Goal: Information Seeking & Learning: Find specific page/section

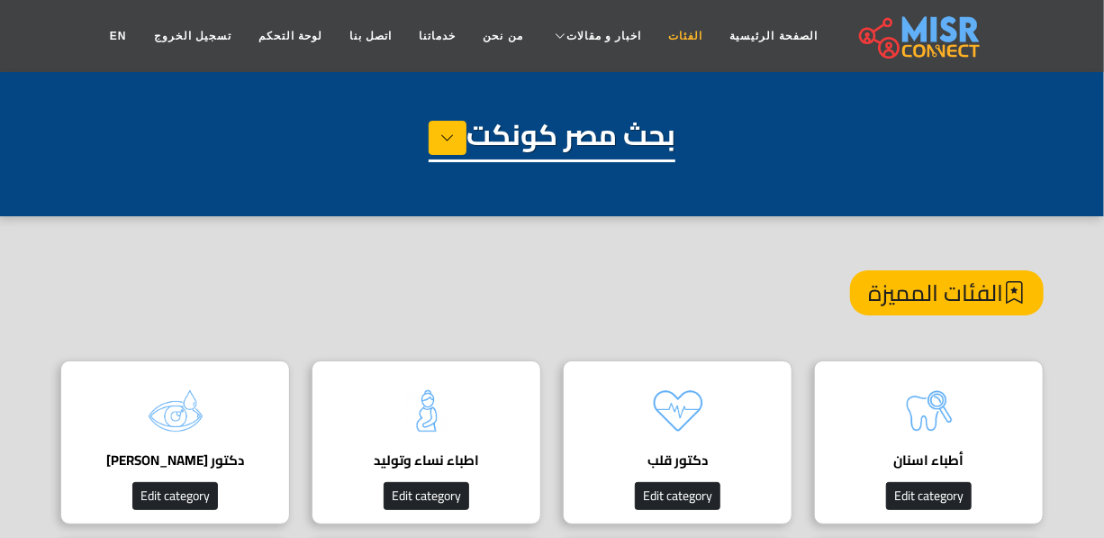
click at [656, 40] on link "الفئات" at bounding box center [686, 36] width 61 height 34
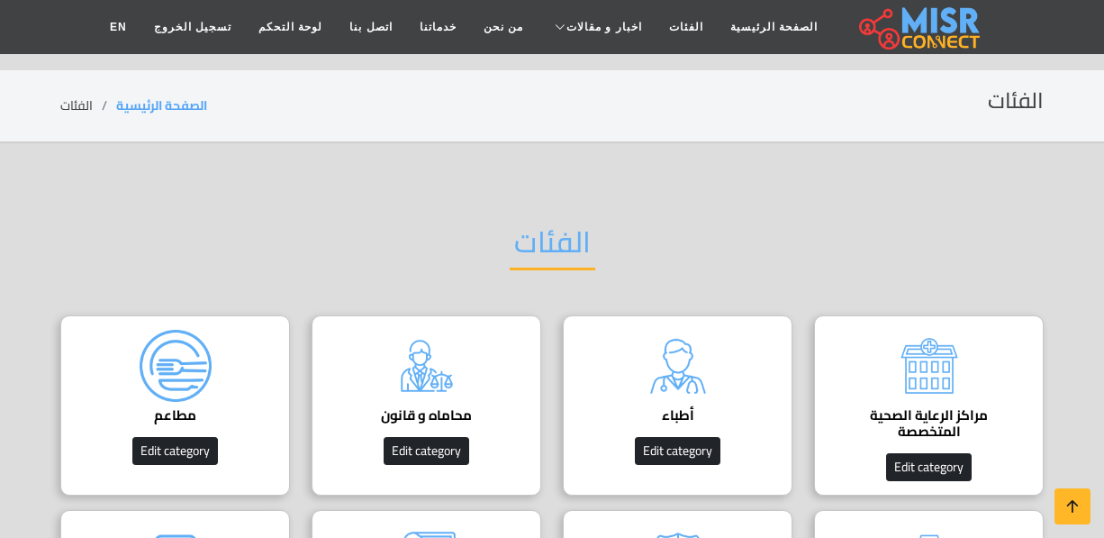
scroll to position [163, 0]
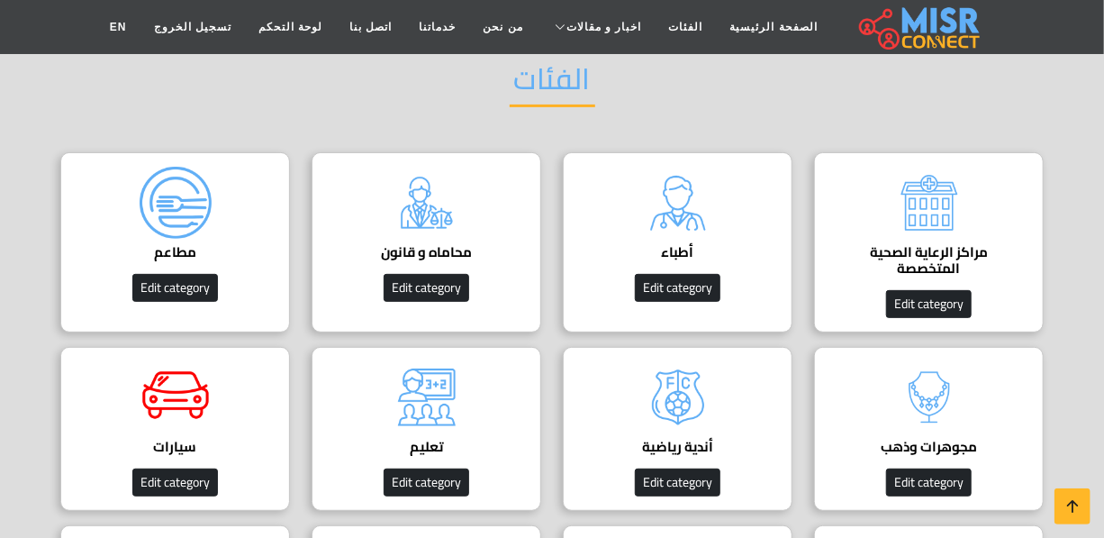
click at [933, 263] on h4 "مراكز الرعاية الصحية المتخصصة" at bounding box center [929, 260] width 174 height 32
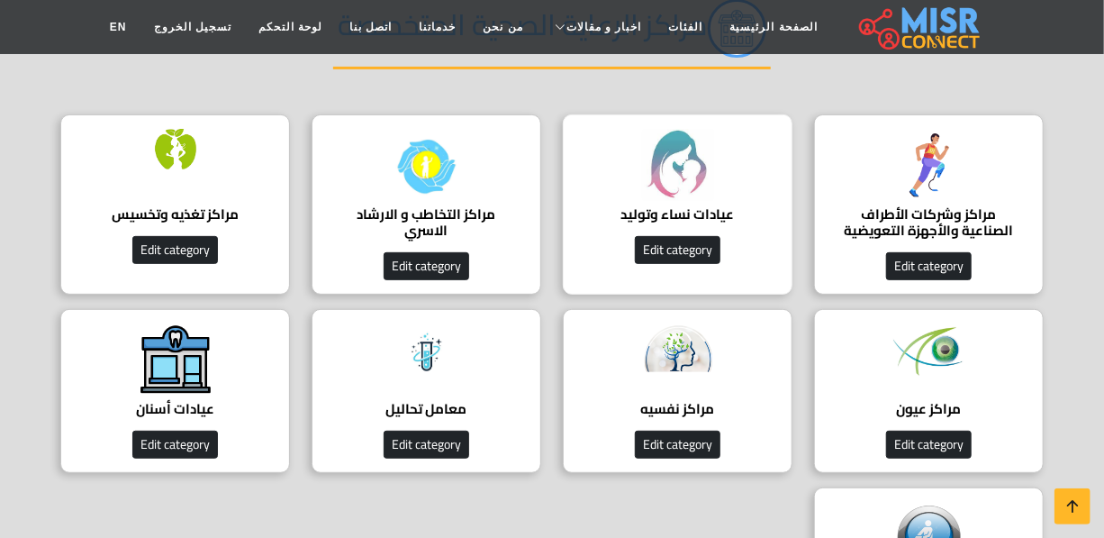
scroll to position [245, 0]
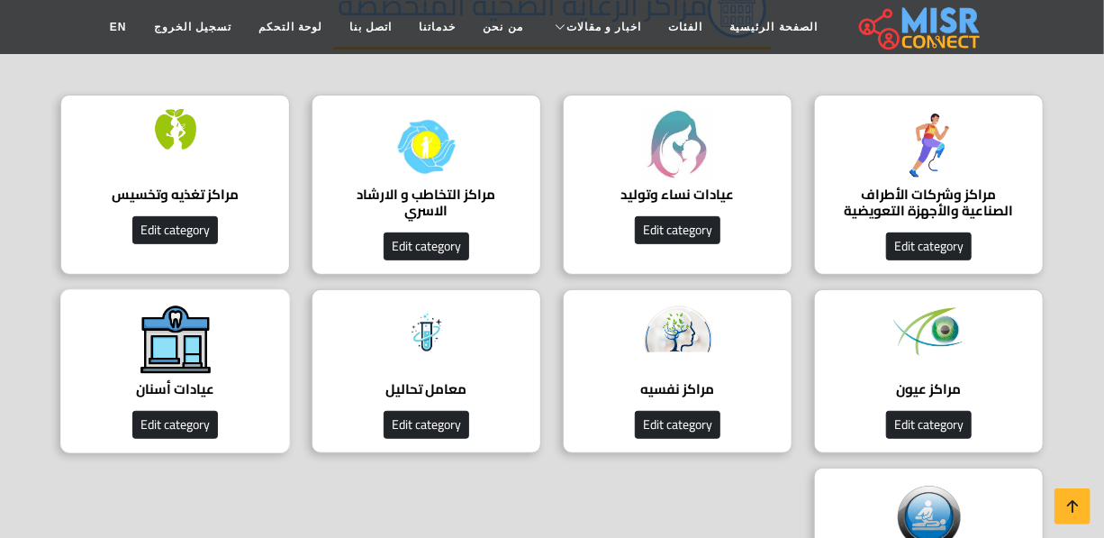
click at [149, 351] on img at bounding box center [176, 339] width 72 height 72
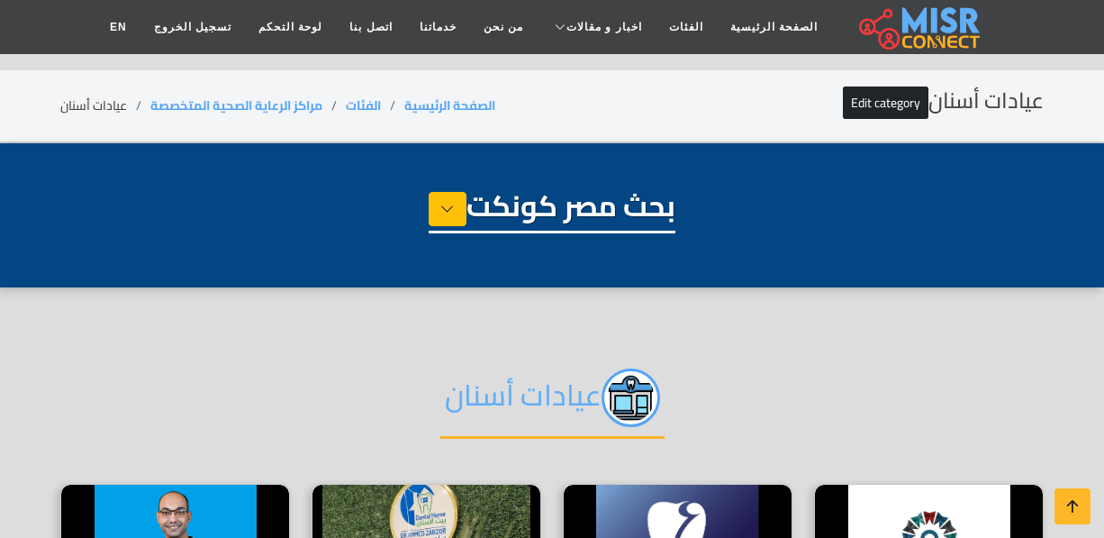
select select "**********"
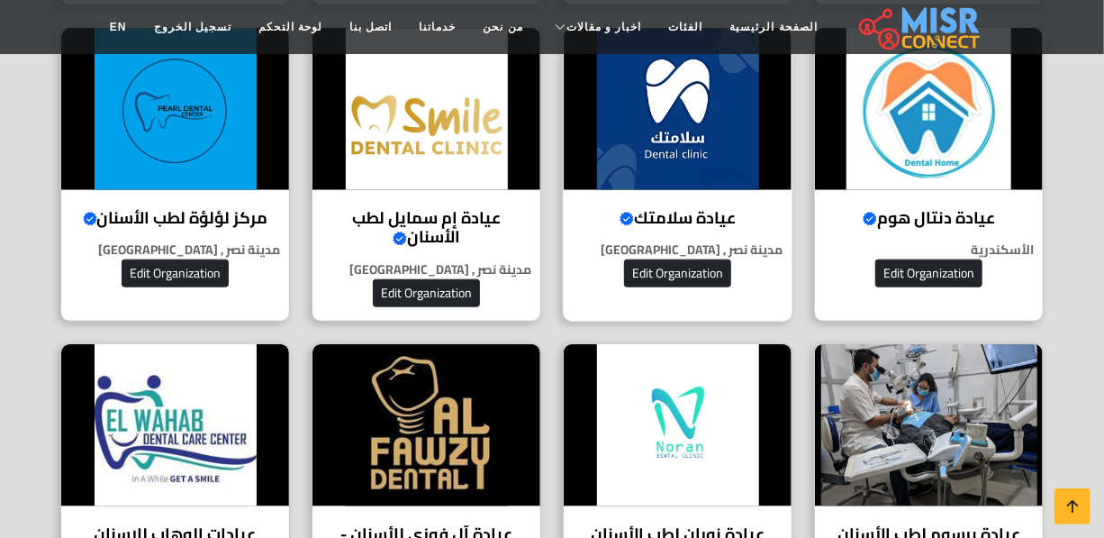
scroll to position [655, 0]
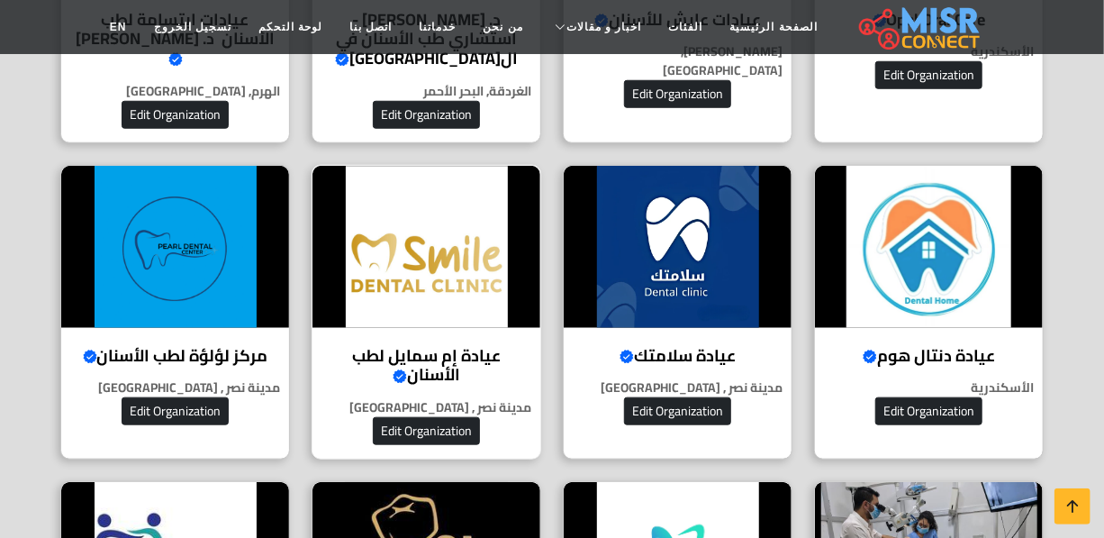
click at [492, 346] on h4 "عيادة إم سمايل لطب الأسنان Verified account" at bounding box center [426, 365] width 201 height 39
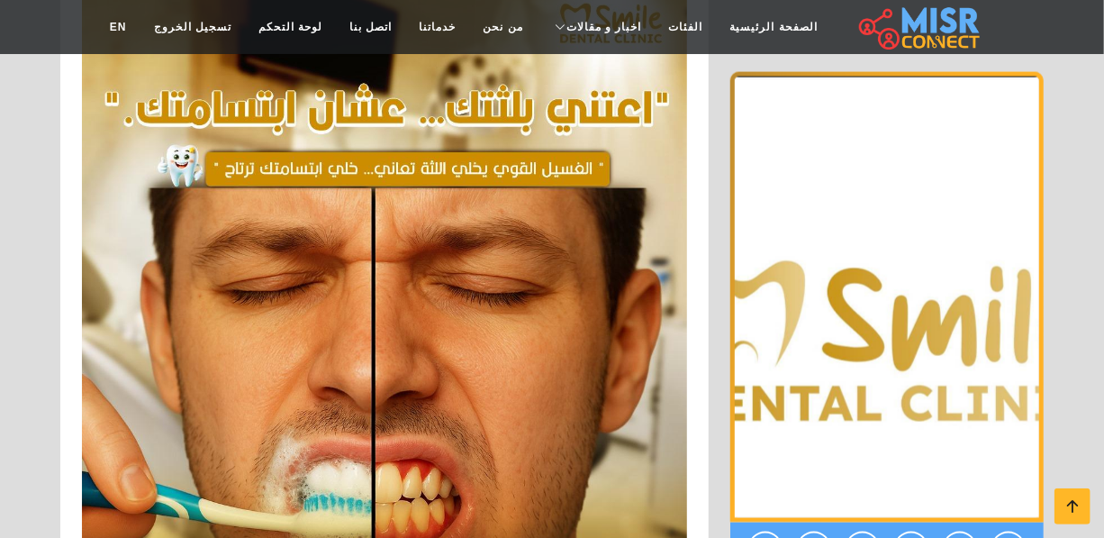
scroll to position [1477, 0]
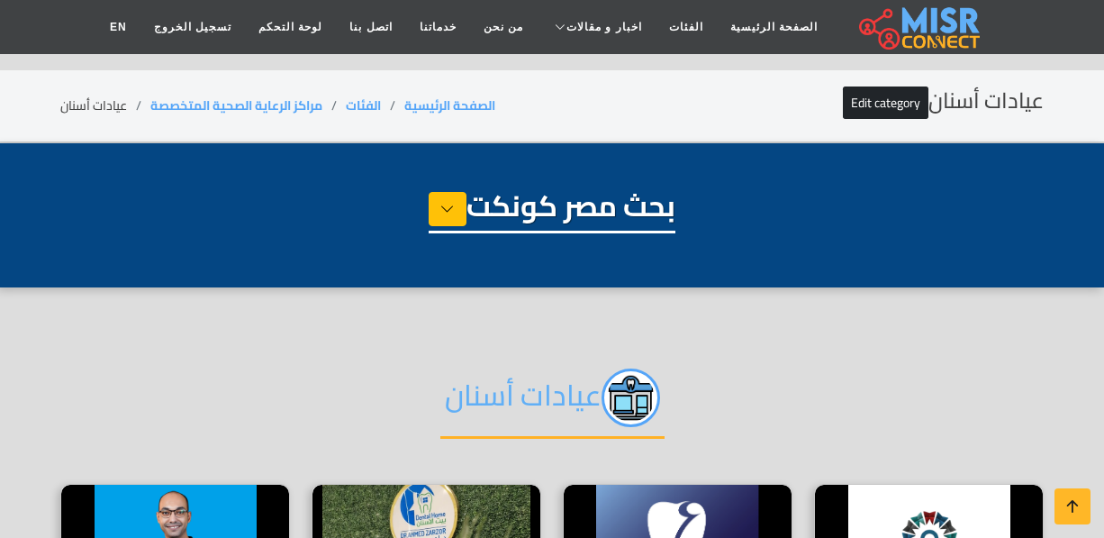
select select "**********"
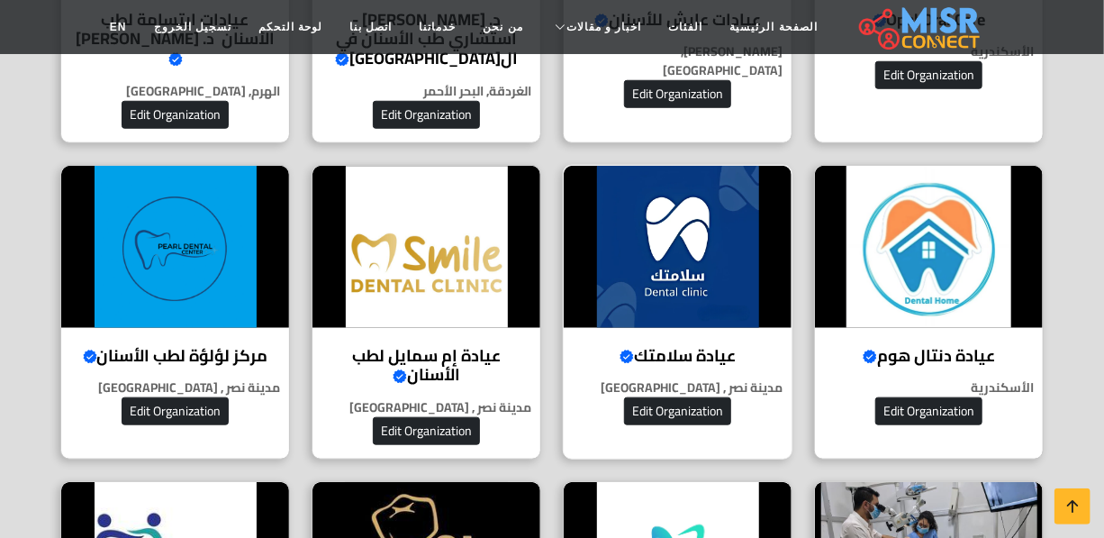
scroll to position [655, 0]
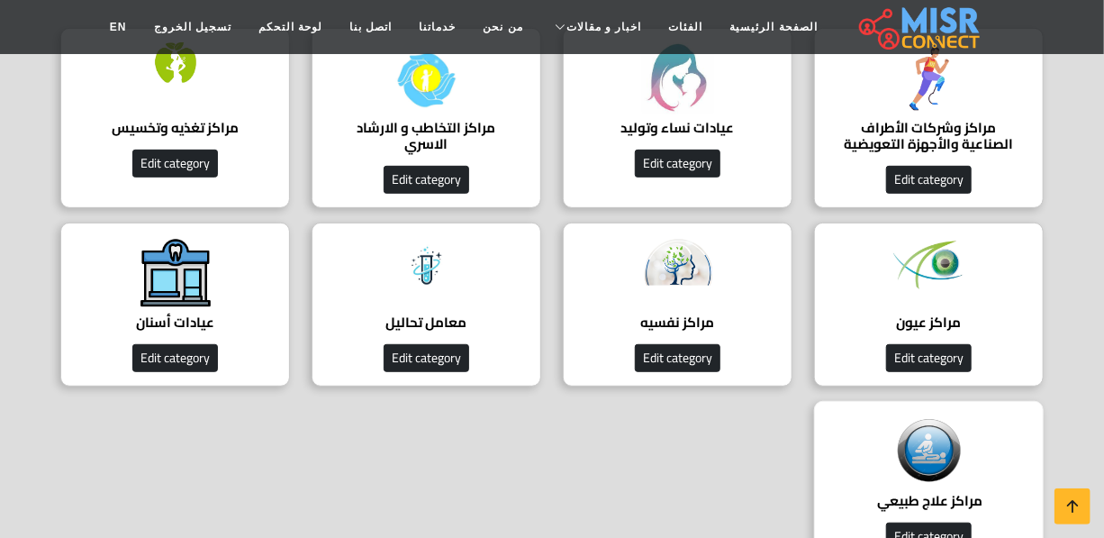
scroll to position [409, 0]
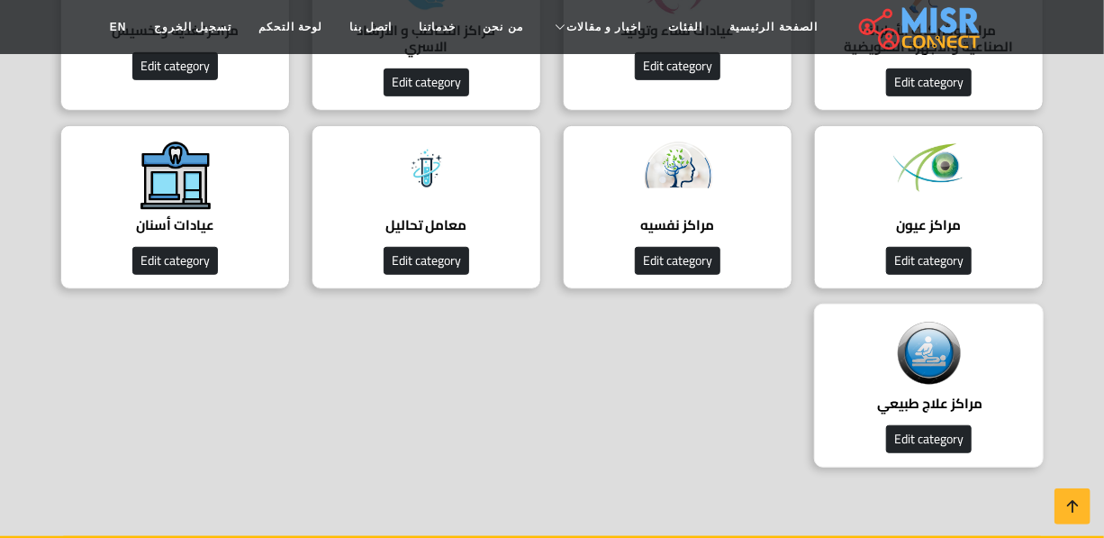
click at [918, 411] on h4 "مراكز علاج طبيعي ‎" at bounding box center [929, 403] width 174 height 16
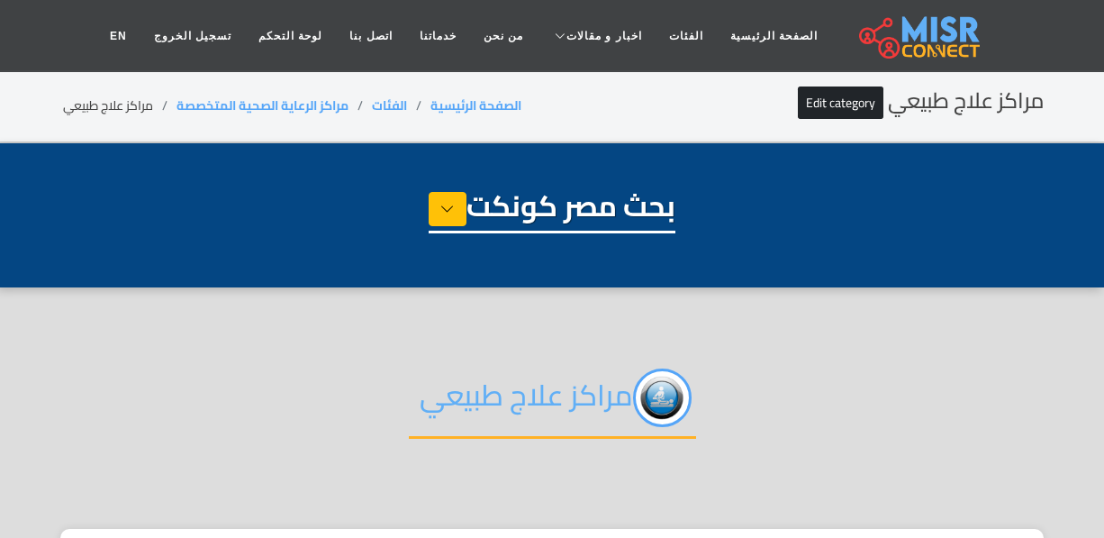
select select "**********"
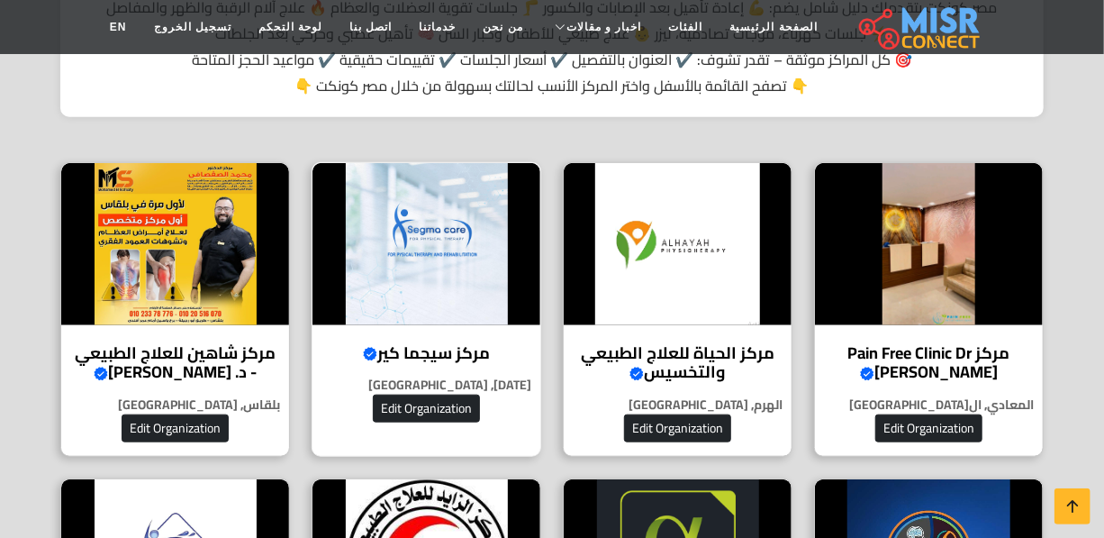
scroll to position [573, 0]
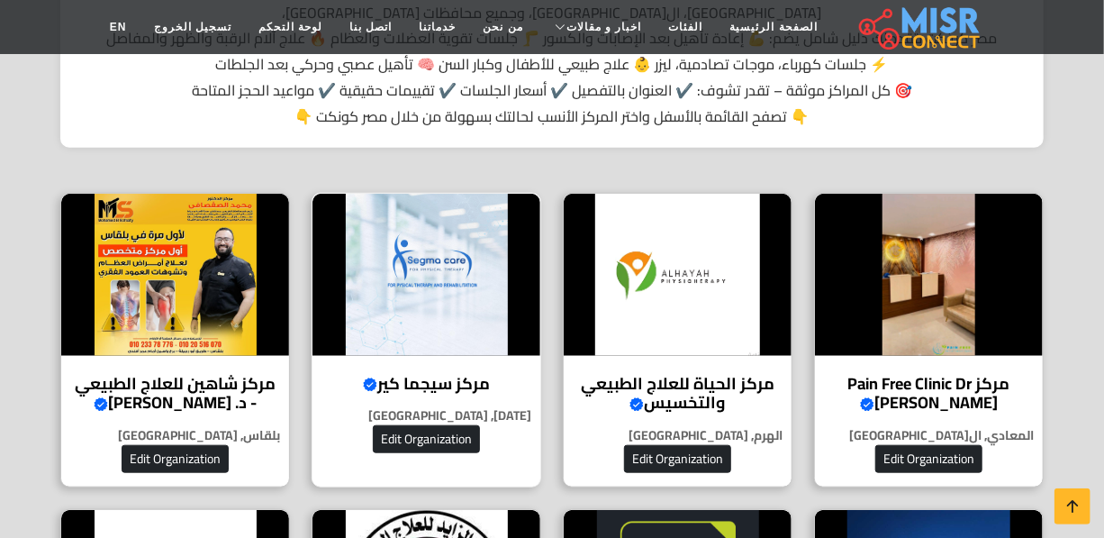
click at [408, 233] on img at bounding box center [426, 275] width 228 height 162
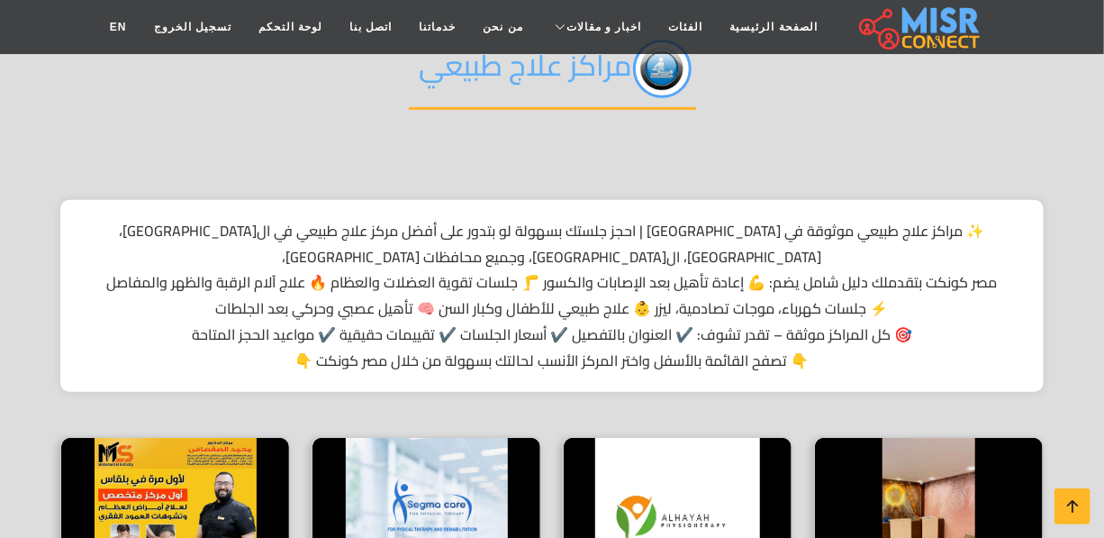
scroll to position [327, 0]
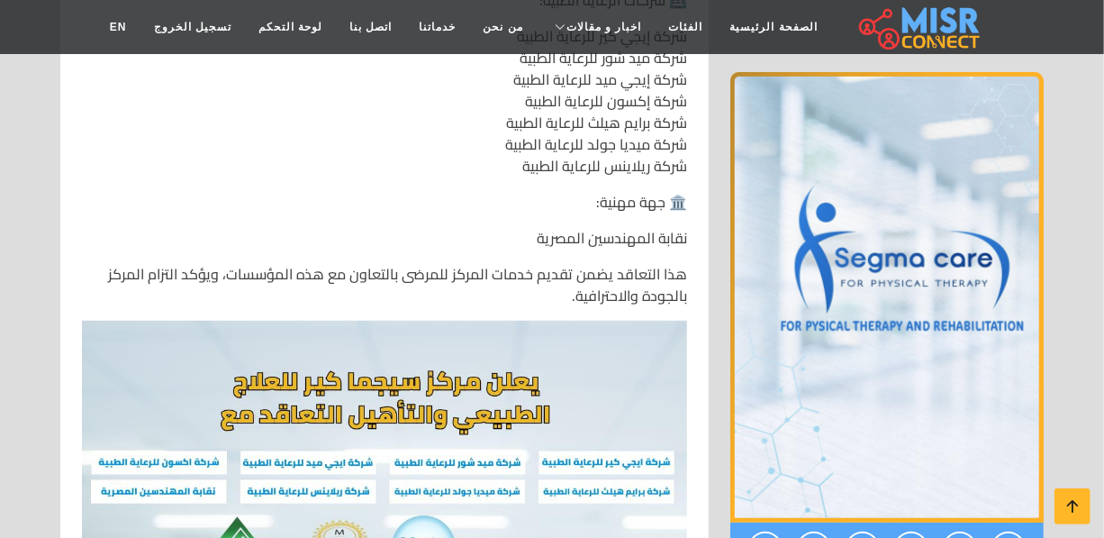
scroll to position [9136, 0]
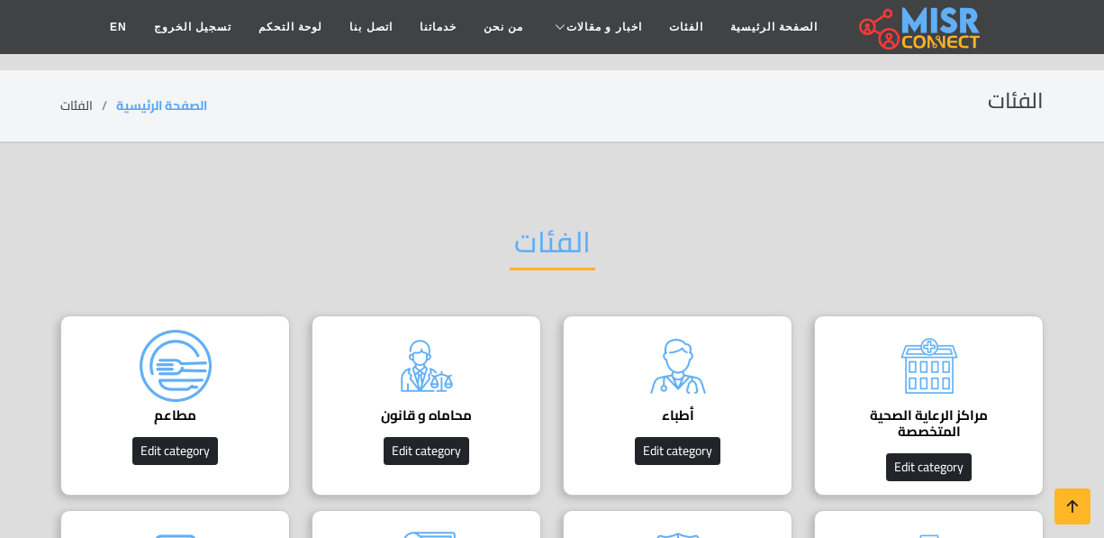
scroll to position [163, 0]
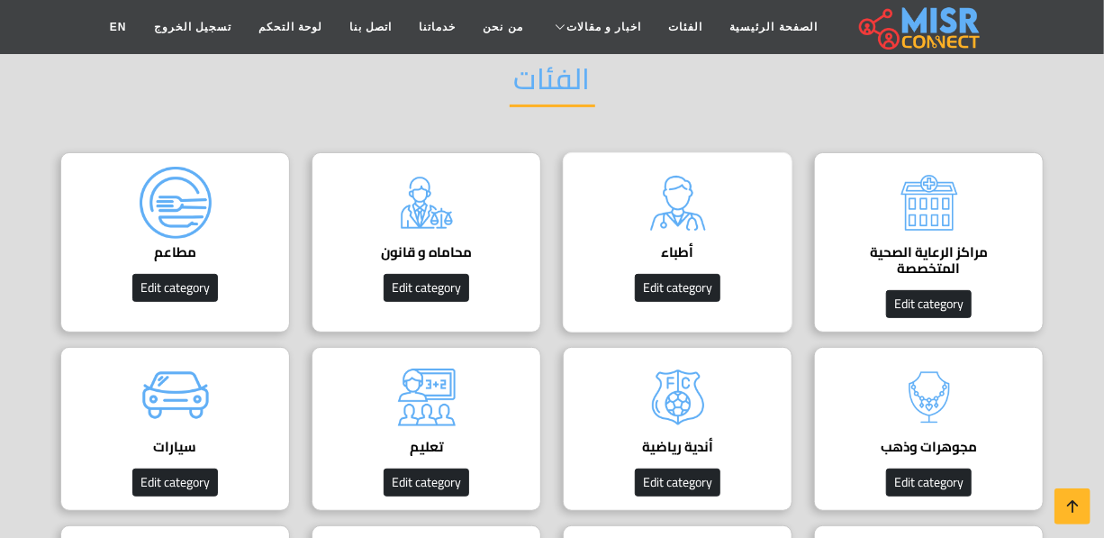
click at [766, 232] on div "أطباء دليل الأطباء في مصر | اعرف أحسن دكاترة في جميع التخصصات Edit category" at bounding box center [678, 242] width 230 height 180
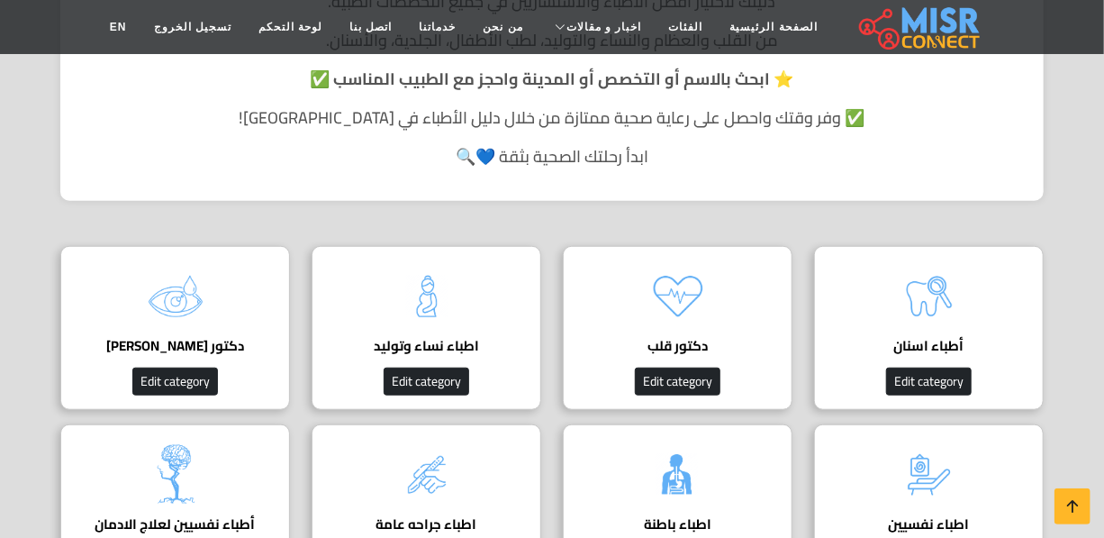
scroll to position [655, 0]
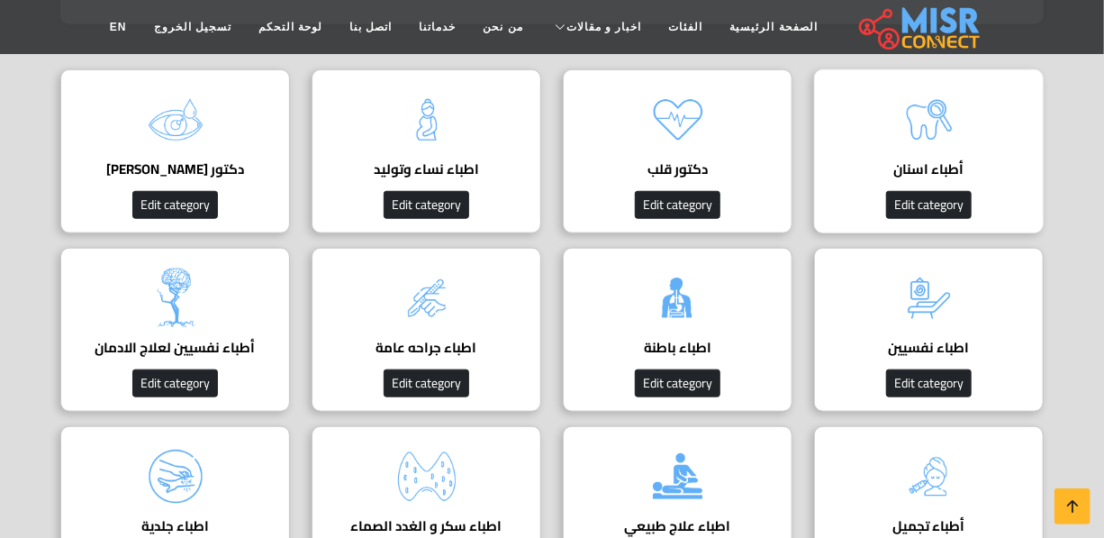
click at [881, 136] on div "أطباء اسنان Edit category" at bounding box center [929, 151] width 230 height 164
click at [912, 173] on h4 "أطباء اسنان" at bounding box center [929, 169] width 174 height 16
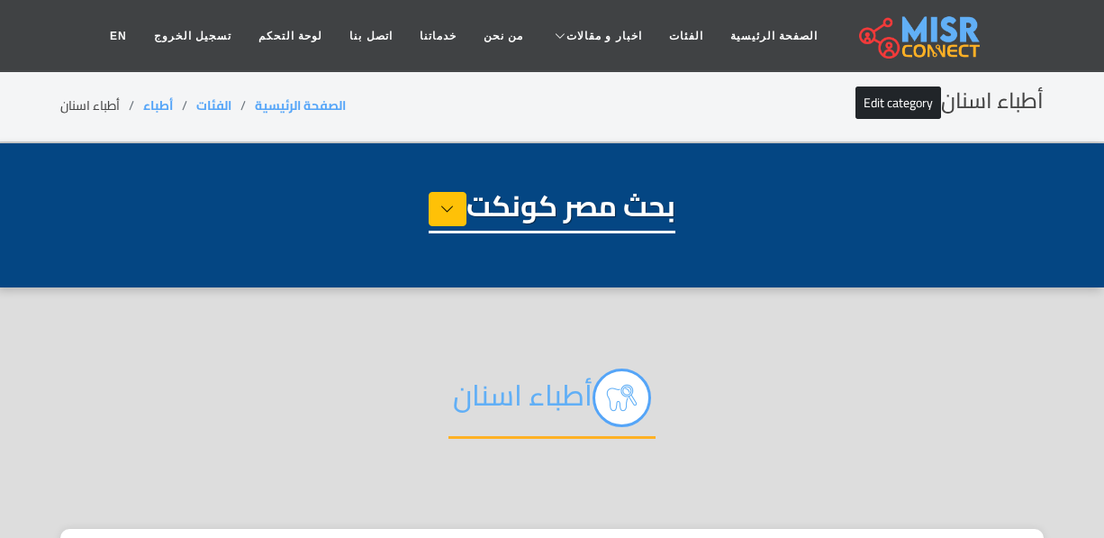
select select "*****"
select select "**********"
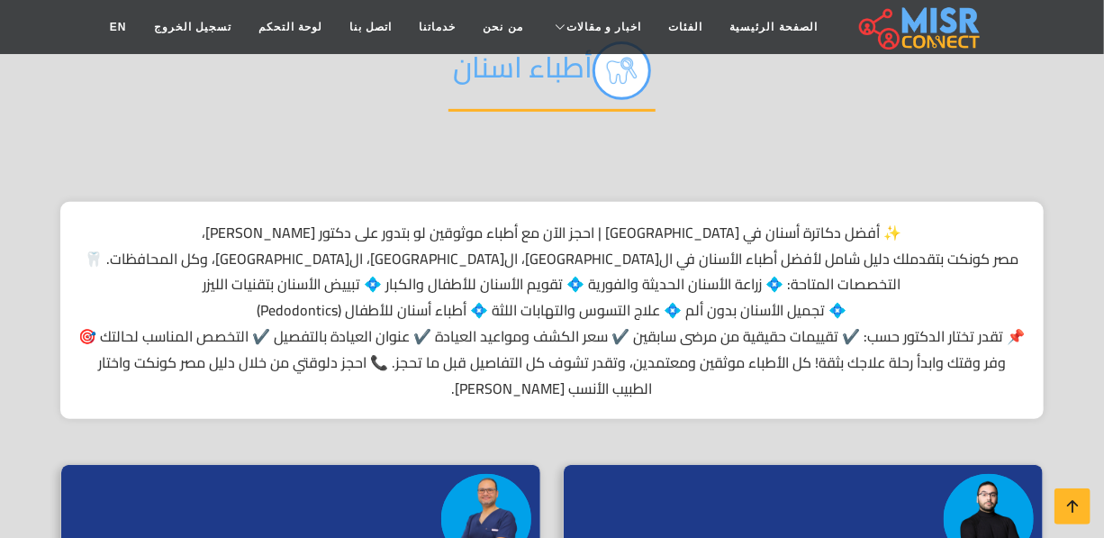
scroll to position [655, 0]
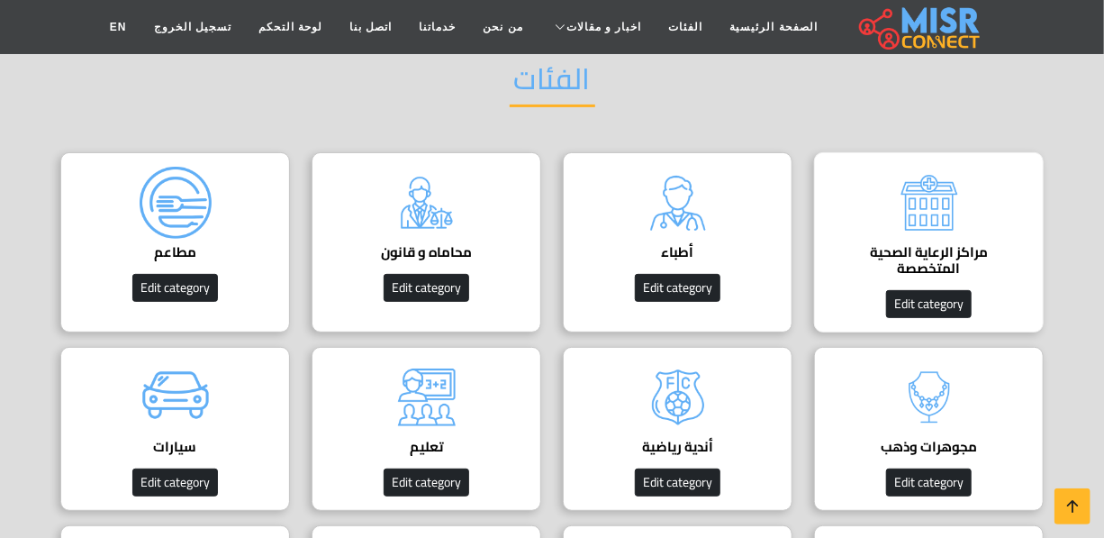
scroll to position [163, 0]
click at [891, 237] on div "مراكز الرعاية الصحية المتخصصة Edit category" at bounding box center [929, 242] width 230 height 180
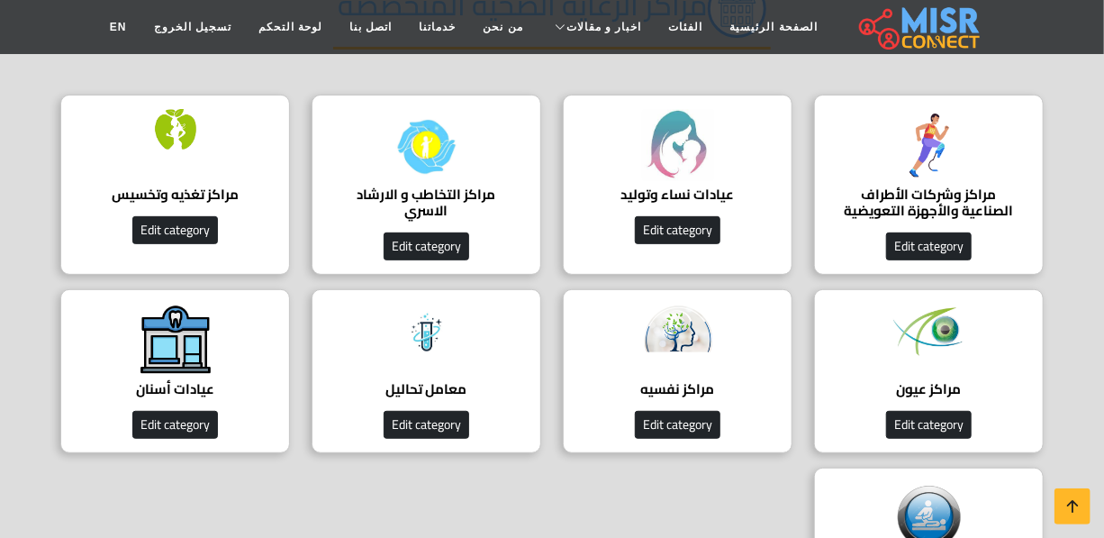
scroll to position [409, 0]
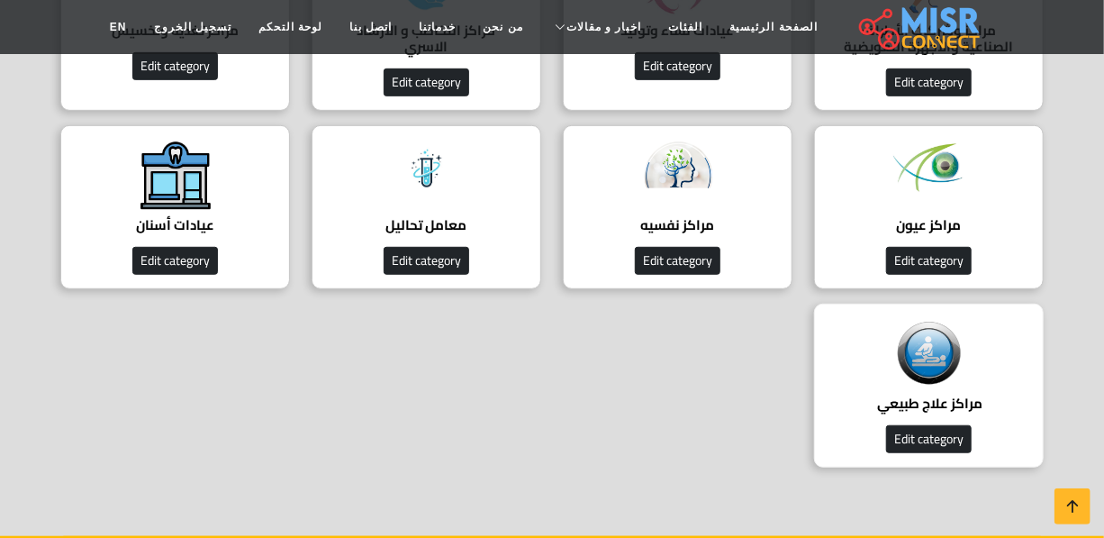
click at [980, 384] on div "مراكز علاج طبيعي ‎ دليل شامل لأفضل مراكز العلاج الطبيعي في مصر. احجز جلسة علاج …" at bounding box center [929, 385] width 230 height 164
click at [927, 357] on img at bounding box center [929, 353] width 72 height 71
click at [899, 397] on h4 "مراكز علاج طبيعي ‎" at bounding box center [929, 403] width 174 height 16
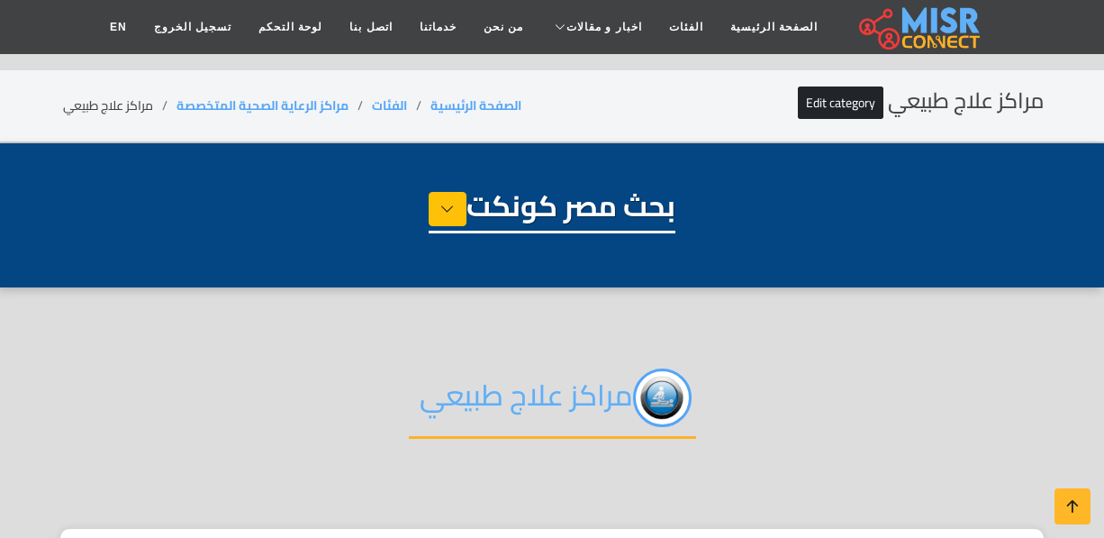
select select "**********"
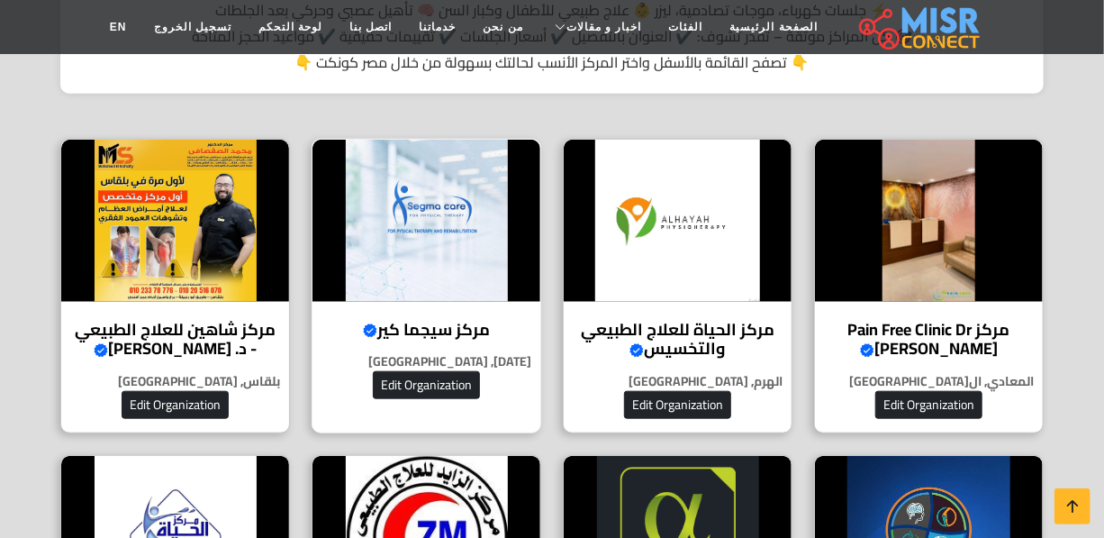
scroll to position [491, 0]
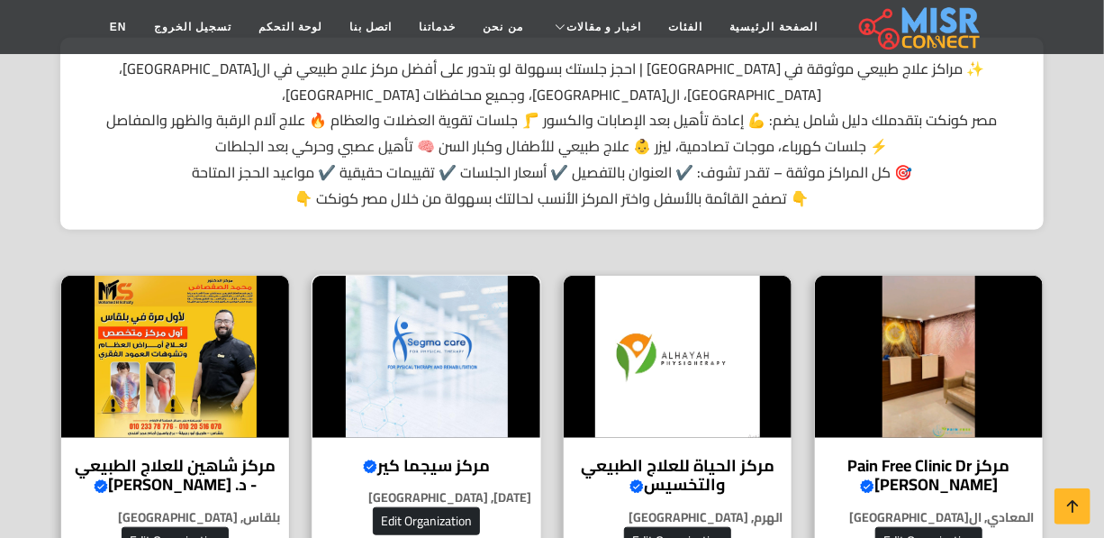
click at [432, 406] on img at bounding box center [426, 357] width 228 height 162
click at [427, 456] on h4 "مركز سيجما كير Verified account" at bounding box center [426, 466] width 201 height 20
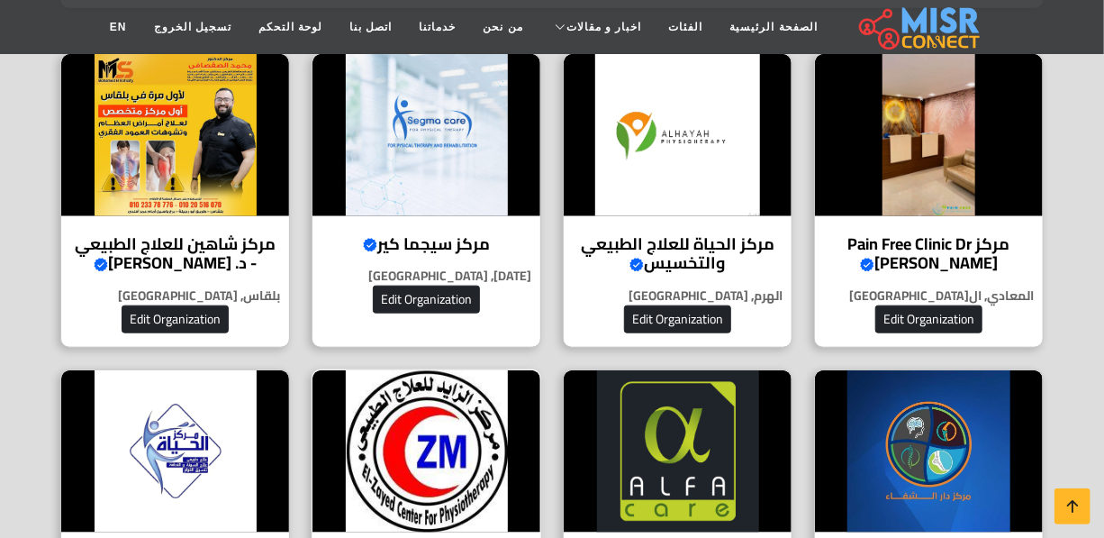
scroll to position [900, 0]
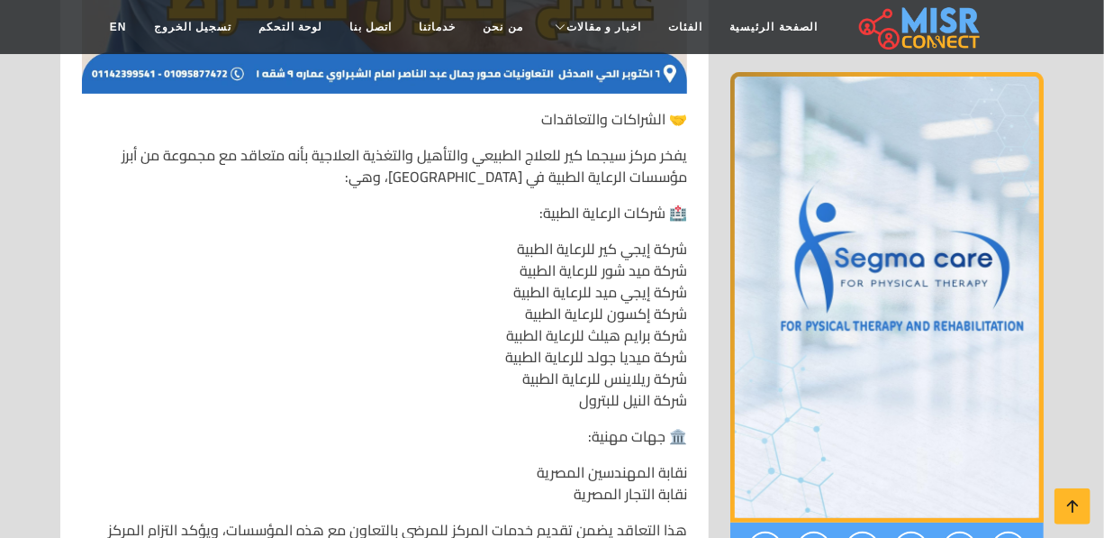
scroll to position [9171, 0]
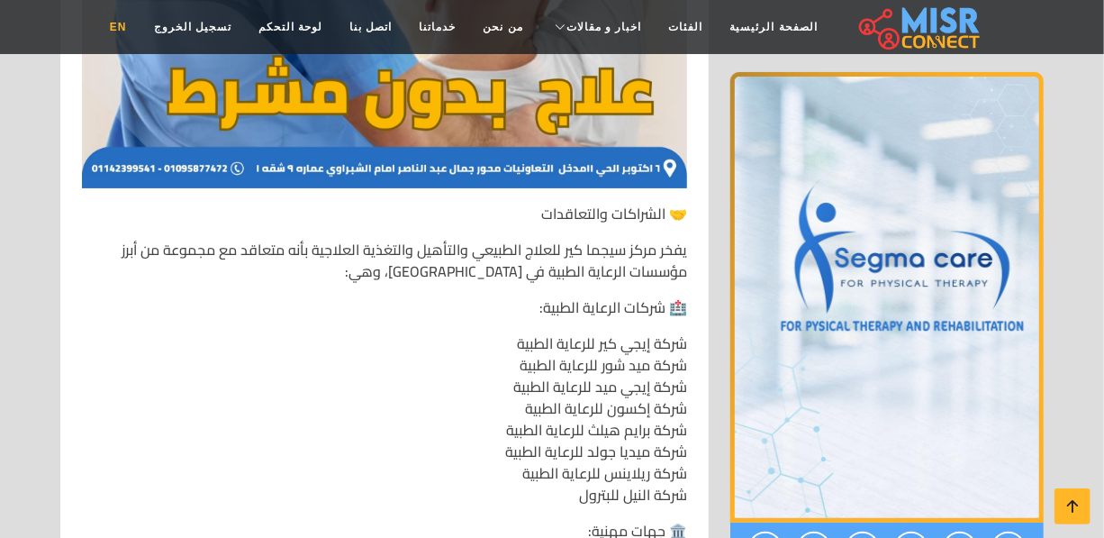
click at [140, 13] on link "EN" at bounding box center [118, 27] width 44 height 34
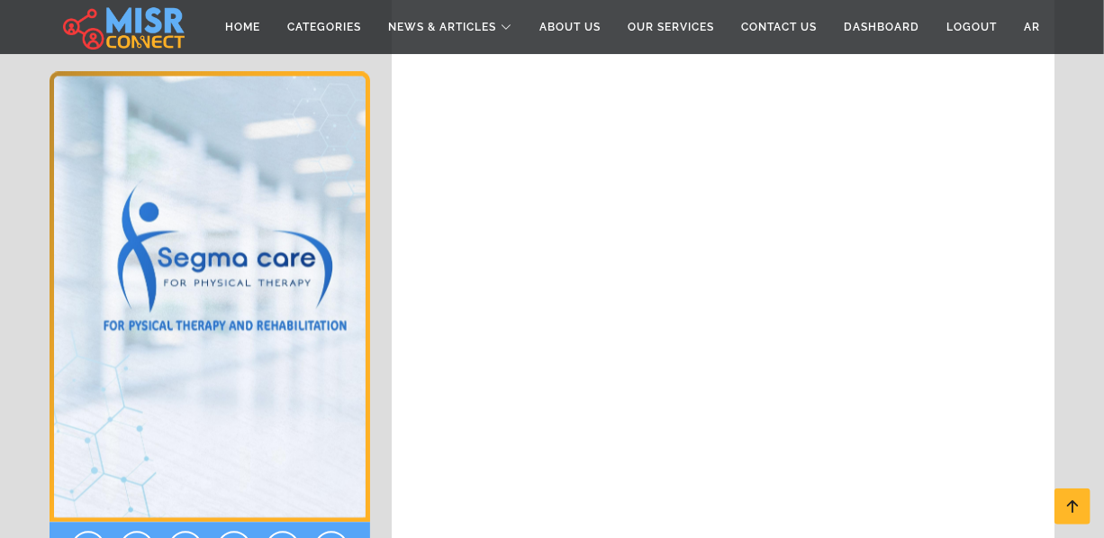
scroll to position [14243, 0]
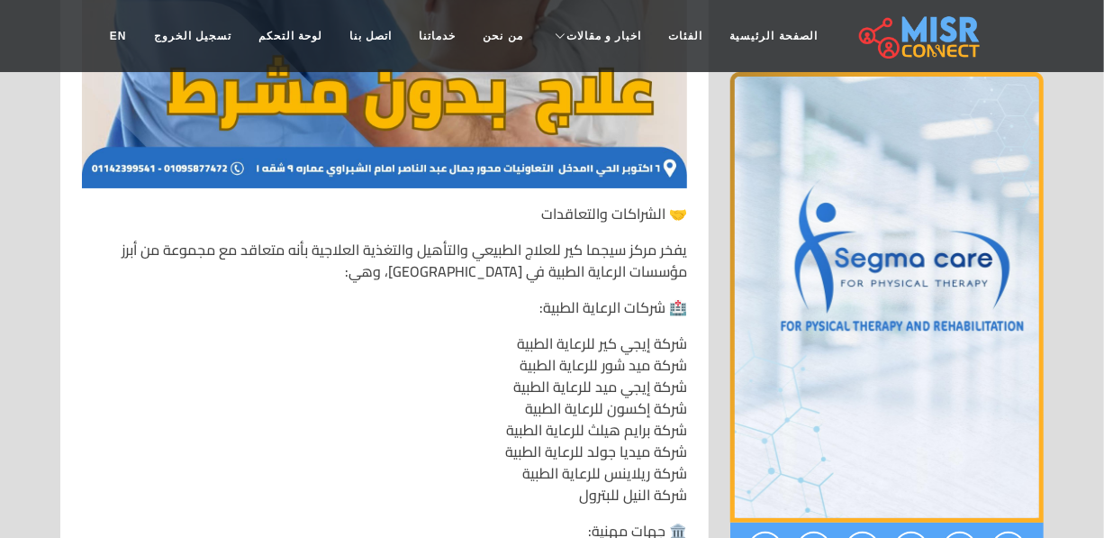
scroll to position [9171, 0]
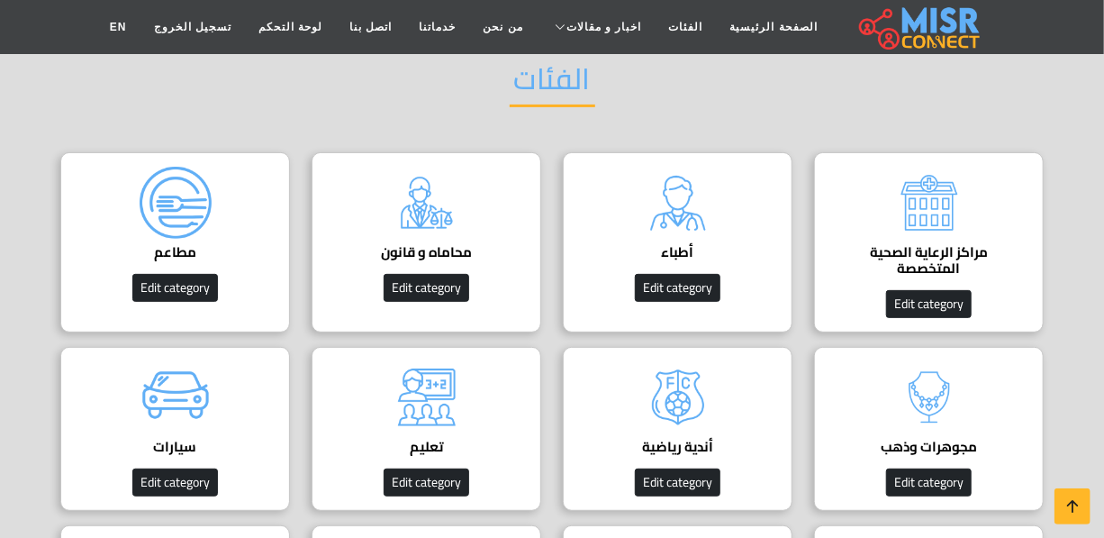
scroll to position [163, 0]
click at [752, 213] on div "أطباء دليل الأطباء في مصر | اعرف أحسن دكاترة في جميع التخصصات Edit category" at bounding box center [678, 242] width 230 height 180
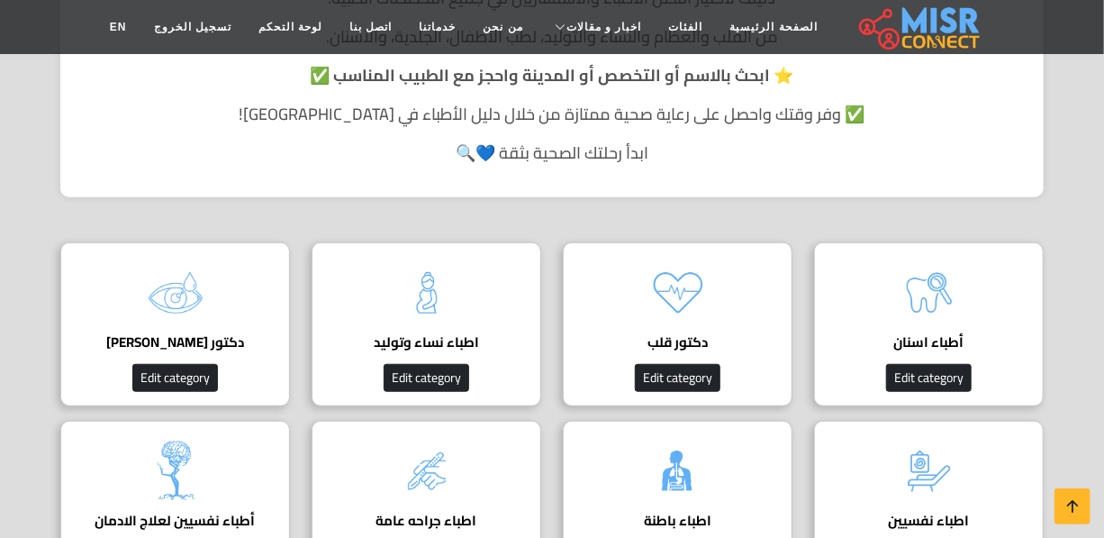
scroll to position [655, 0]
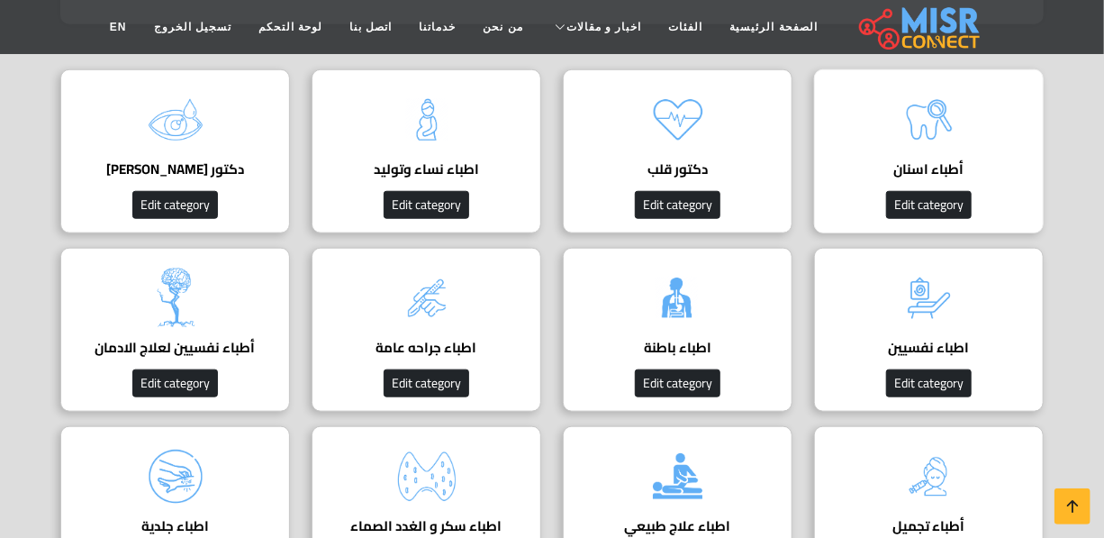
click at [900, 137] on img at bounding box center [929, 120] width 72 height 72
click at [900, 150] on img at bounding box center [929, 120] width 72 height 72
click at [888, 150] on div "أطباء اسنان Edit category" at bounding box center [929, 151] width 230 height 164
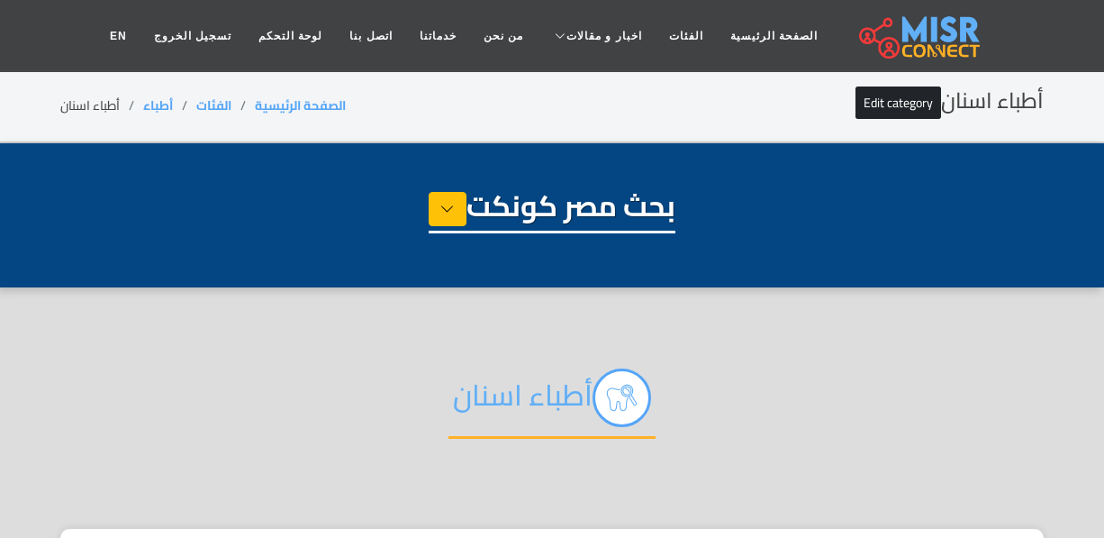
select select "*****"
select select "**********"
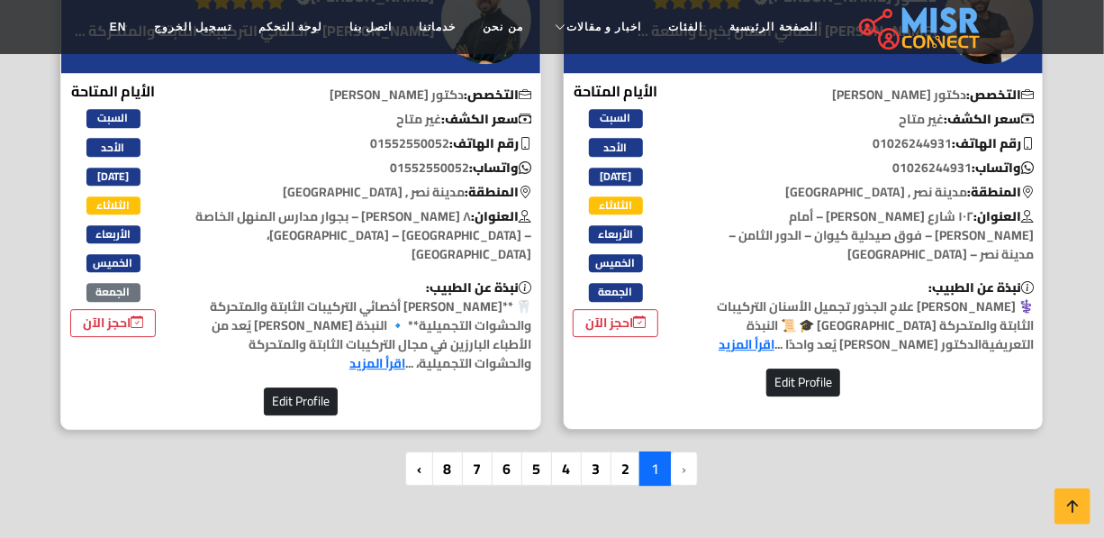
scroll to position [5403, 0]
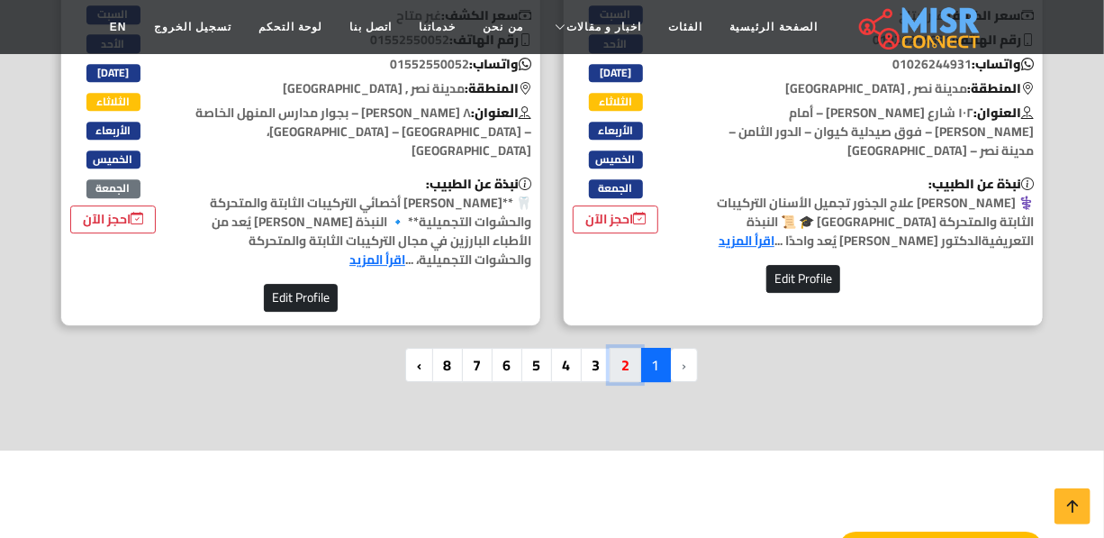
click at [618, 348] on link "2" at bounding box center [626, 365] width 32 height 34
click at [614, 348] on link "2" at bounding box center [626, 365] width 32 height 34
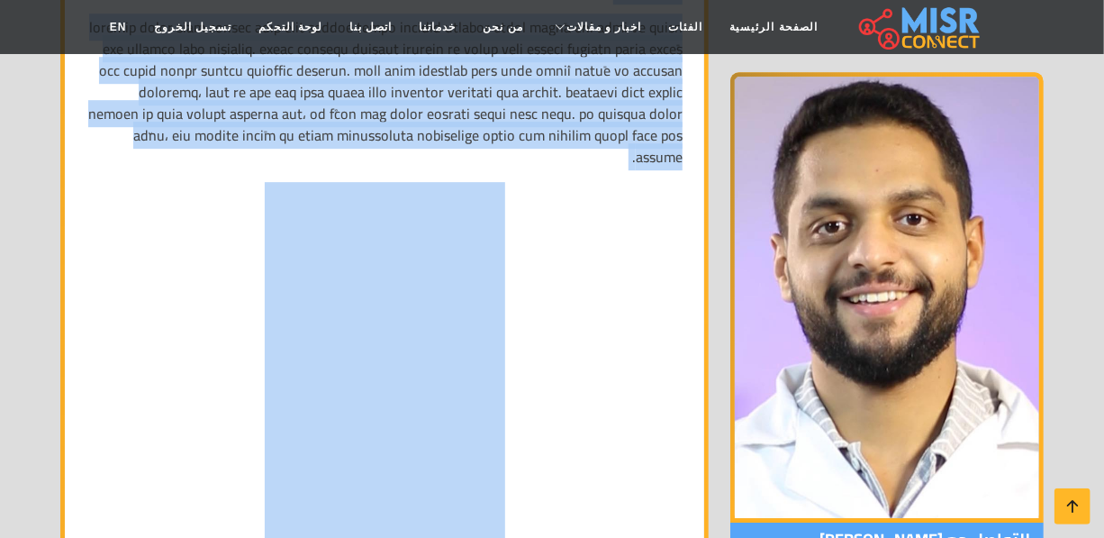
scroll to position [8349, 0]
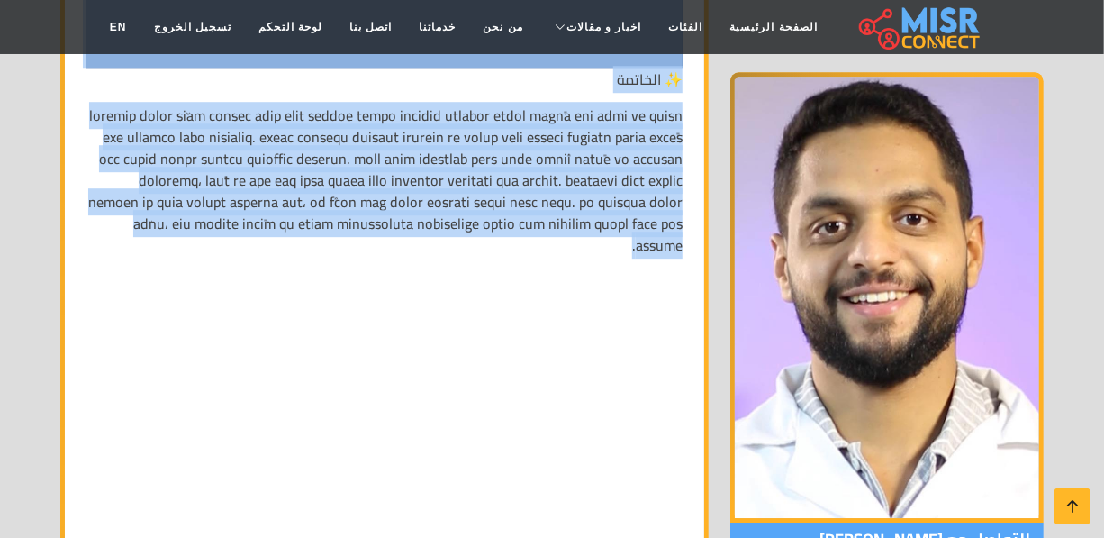
drag, startPoint x: 683, startPoint y: 239, endPoint x: 497, endPoint y: 198, distance: 190.7
copy div "loremip dolor siّam co adipis elits doeiusm tempori، utlab etdo magnaali enimad…"
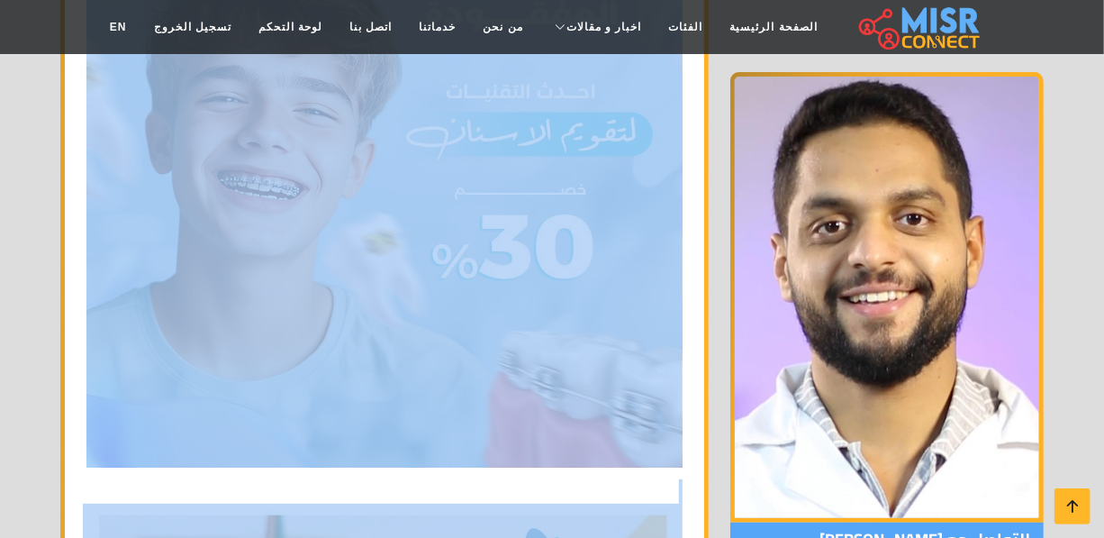
scroll to position [6139, 0]
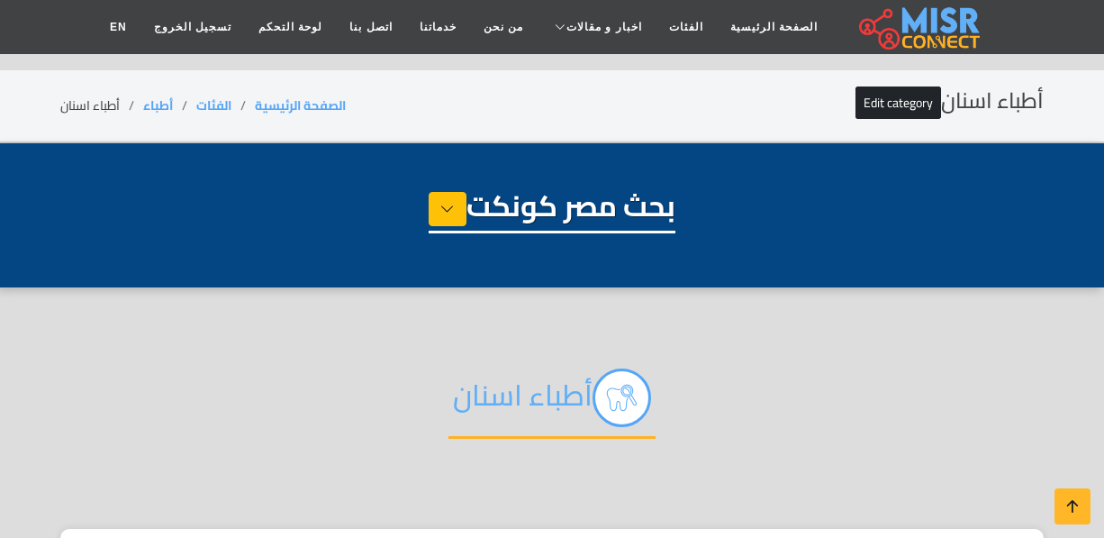
select select "*****"
select select "**********"
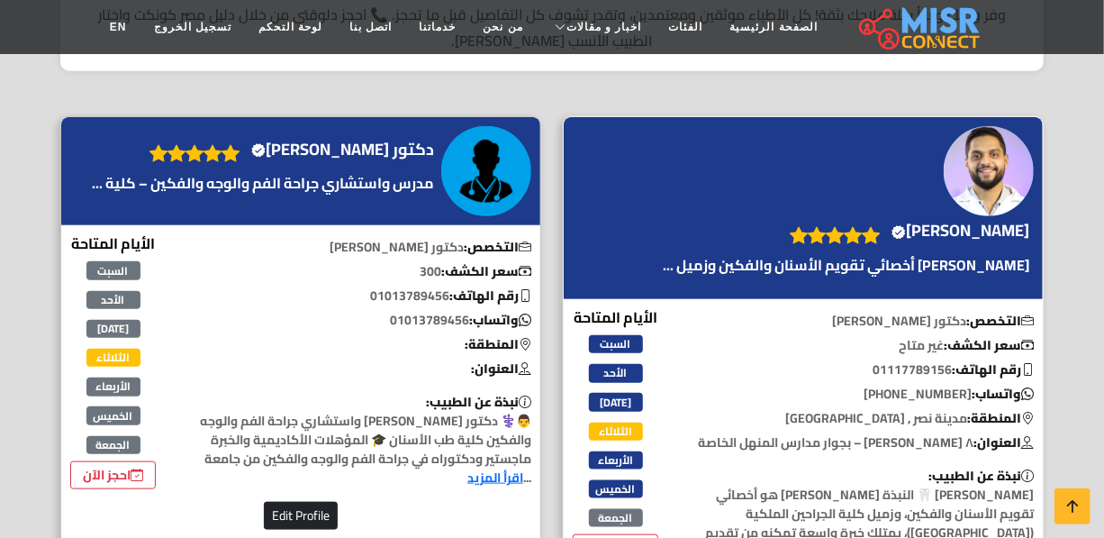
scroll to position [573, 0]
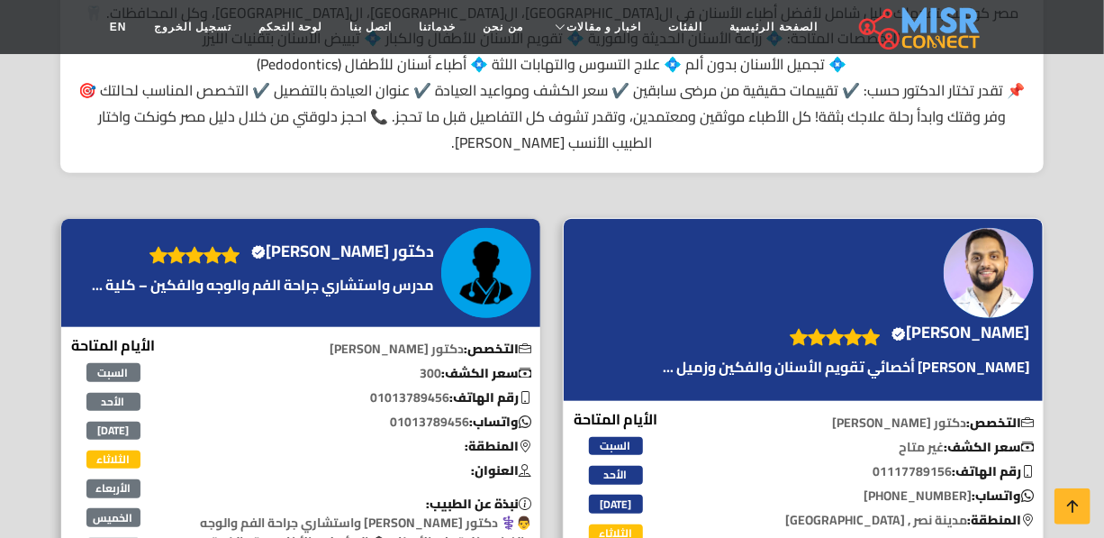
click at [933, 342] on h4 "[PERSON_NAME] Verified account" at bounding box center [960, 332] width 138 height 20
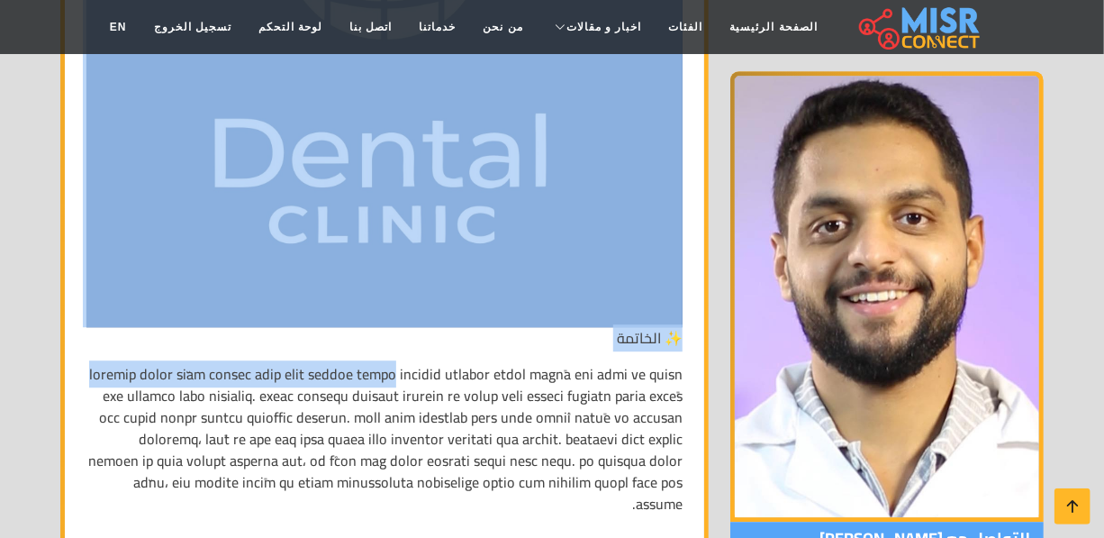
scroll to position [8185, 0]
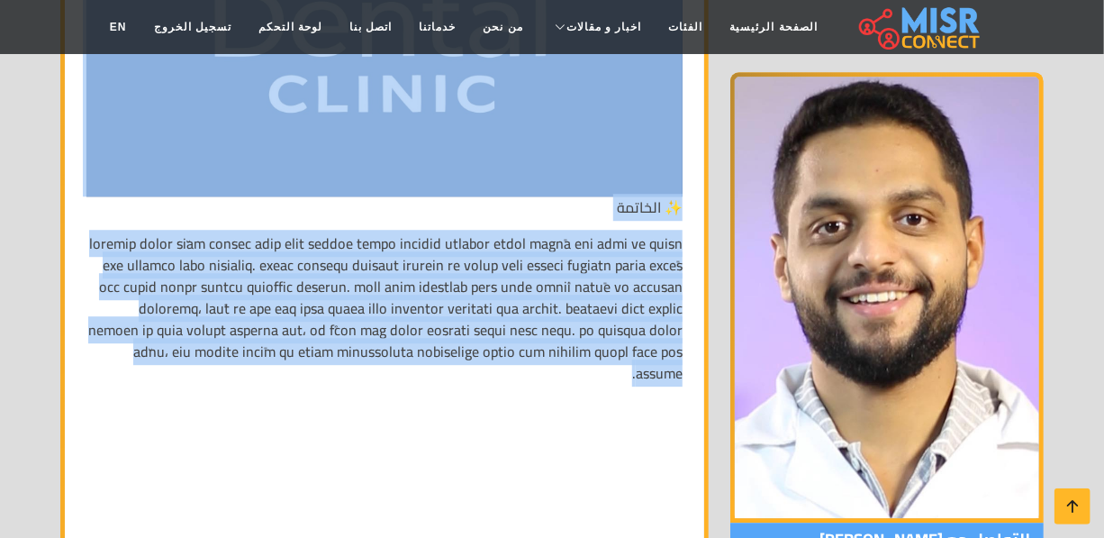
drag, startPoint x: 678, startPoint y: 201, endPoint x: 379, endPoint y: 320, distance: 321.7
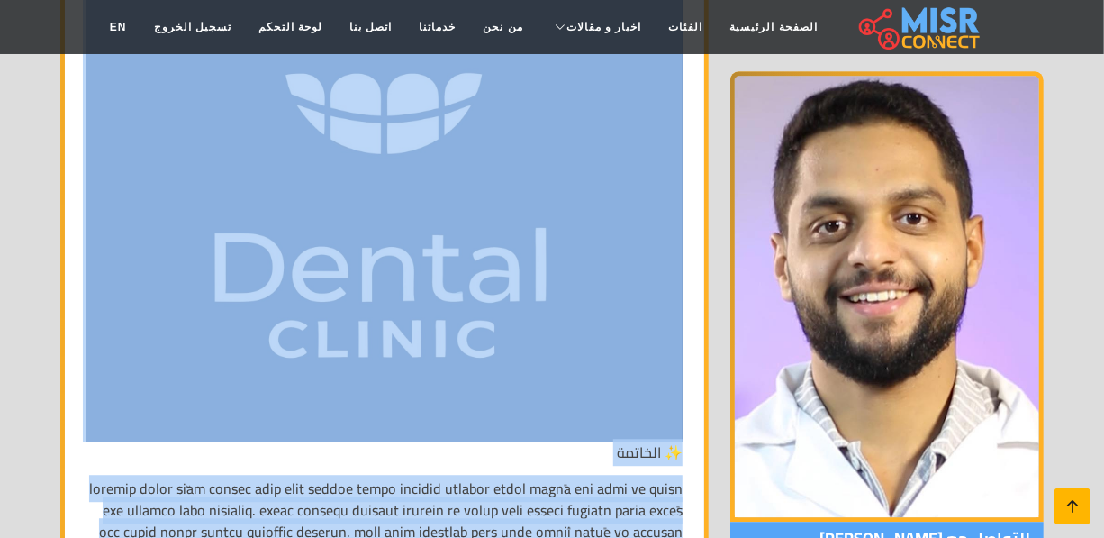
click at [1072, 514] on icon at bounding box center [1072, 505] width 25 height 25
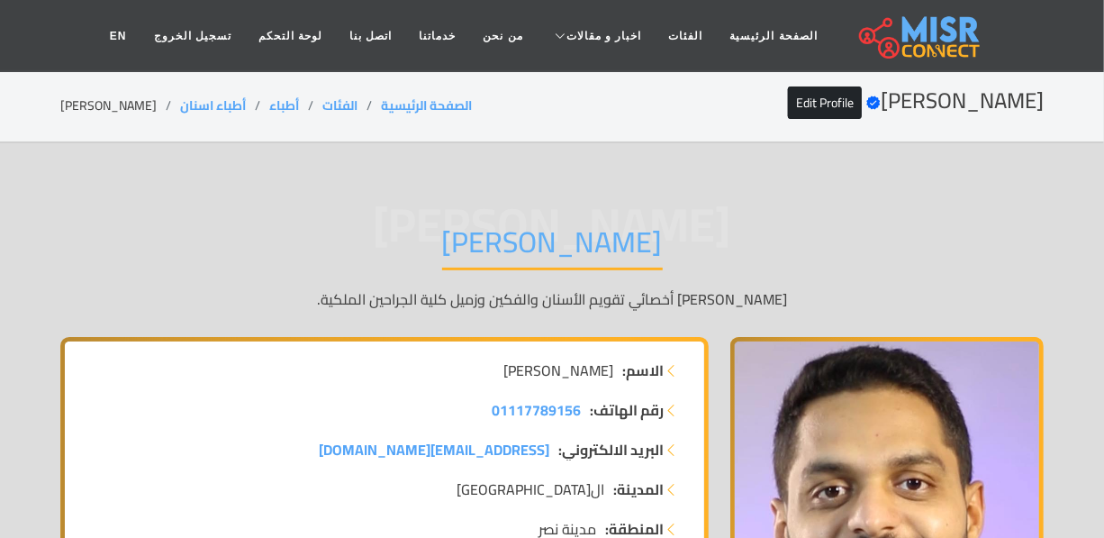
click at [121, 107] on li "[PERSON_NAME]" at bounding box center [120, 105] width 120 height 19
copy main "[PERSON_NAME]"
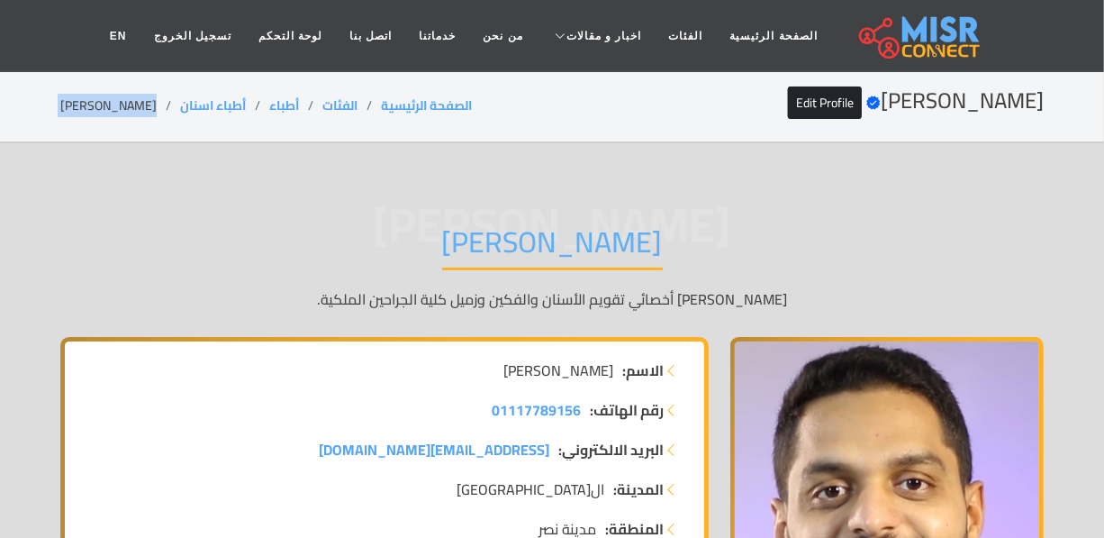
copy main "[PERSON_NAME]"
drag, startPoint x: 249, startPoint y: 106, endPoint x: 175, endPoint y: 111, distance: 74.9
click at [175, 111] on ol "الصفحة الرئيسية الفئات أطباء أطباء اسنان الدكتور محمود ورَّاد" at bounding box center [266, 105] width 412 height 19
click at [175, 111] on li "[PERSON_NAME]" at bounding box center [120, 105] width 120 height 19
drag, startPoint x: 254, startPoint y: 106, endPoint x: 179, endPoint y: 106, distance: 74.7
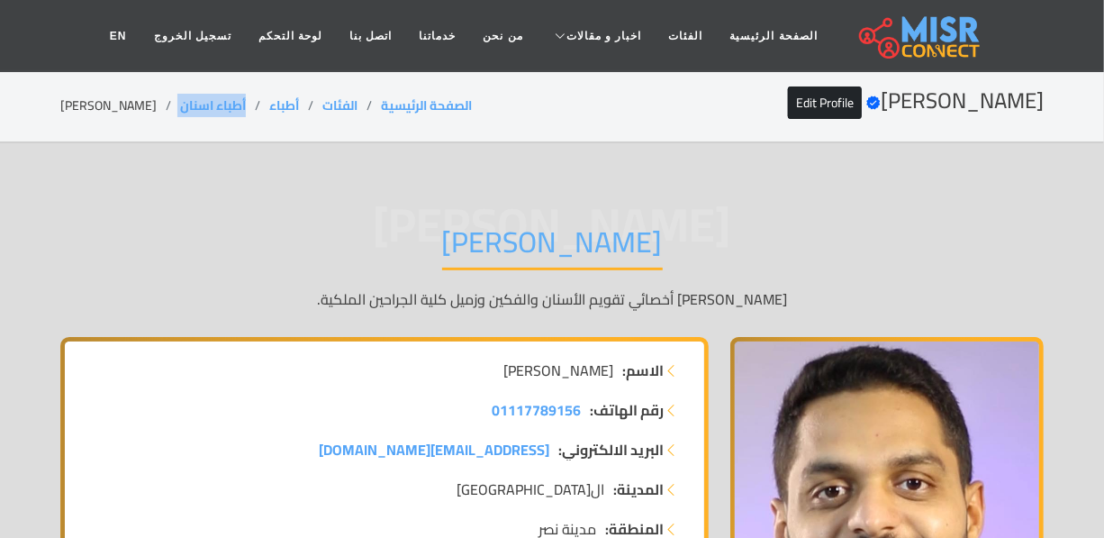
click at [179, 106] on ol "الصفحة الرئيسية الفئات أطباء أطباء اسنان الدكتور محمود ورَّاد" at bounding box center [266, 105] width 412 height 19
copy ol "أطباء اسنان"
click at [102, 102] on li "[PERSON_NAME]" at bounding box center [120, 105] width 120 height 19
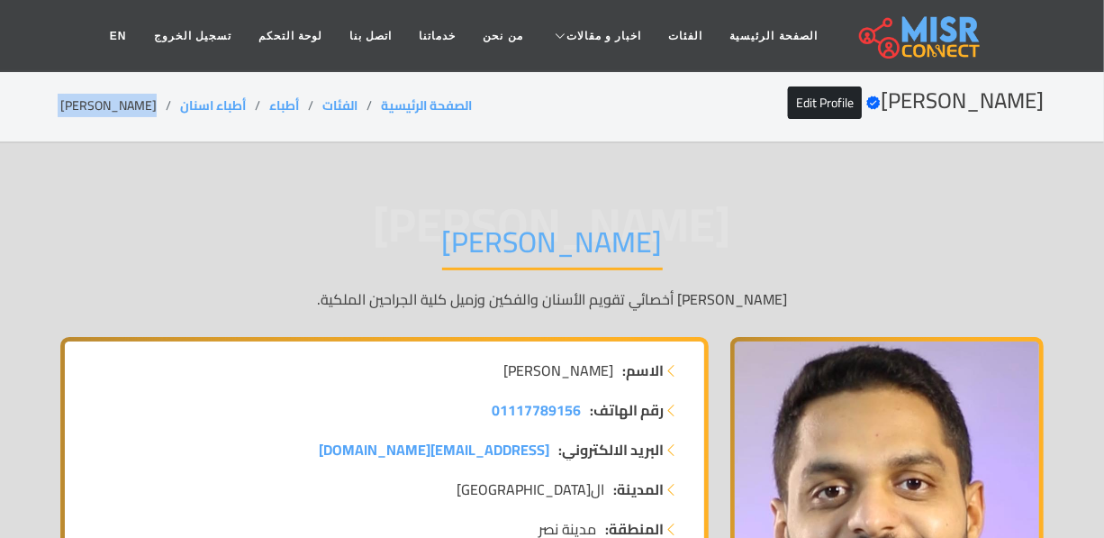
click at [102, 102] on li "[PERSON_NAME]" at bounding box center [120, 105] width 120 height 19
copy main "[PERSON_NAME]"
click at [561, 249] on h1 "[PERSON_NAME]" at bounding box center [552, 247] width 221 height 46
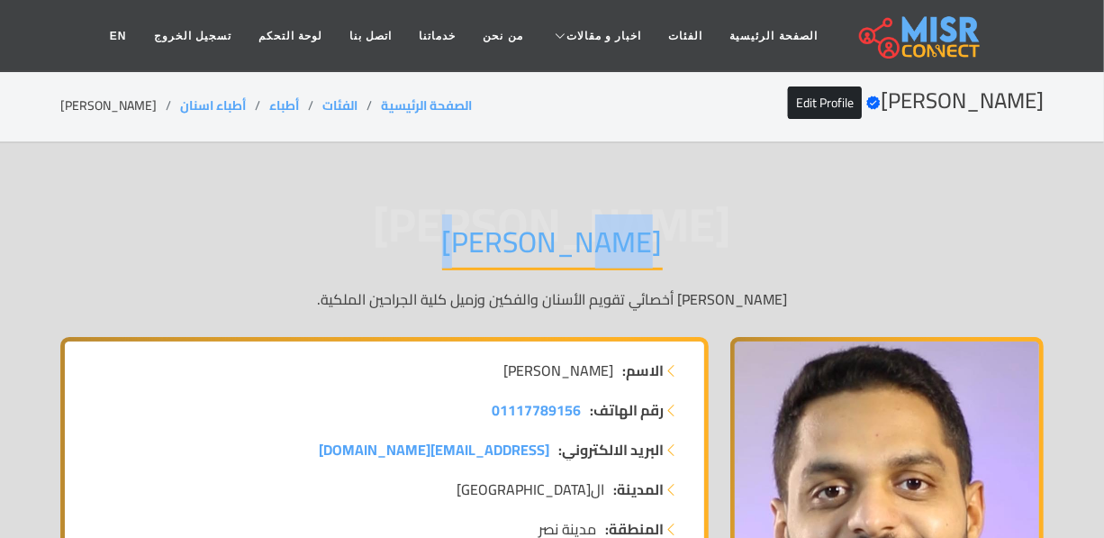
click at [561, 249] on h1 "[PERSON_NAME]" at bounding box center [552, 247] width 221 height 46
copy div "[PERSON_NAME]"
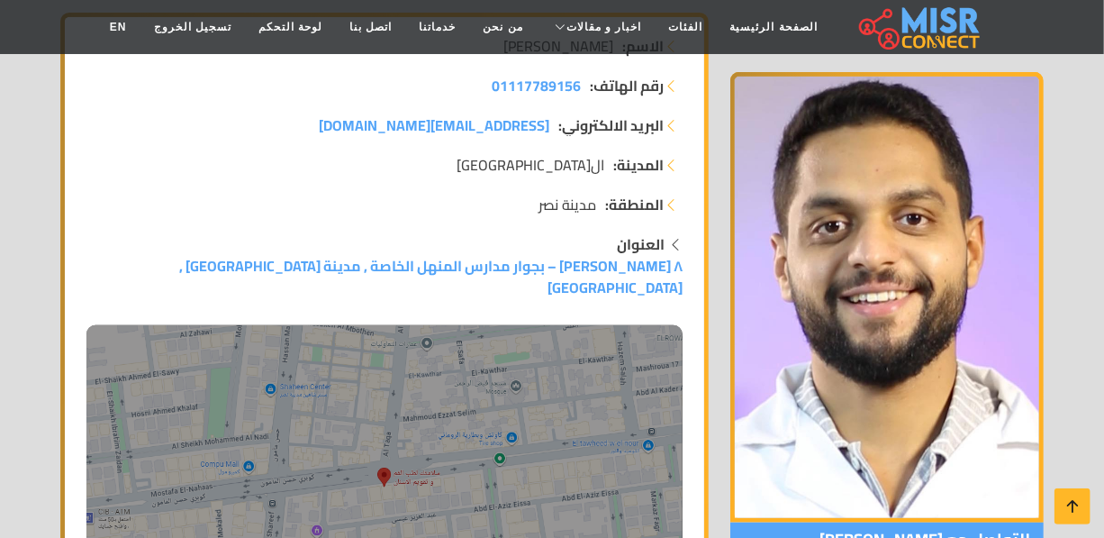
scroll to position [327, 0]
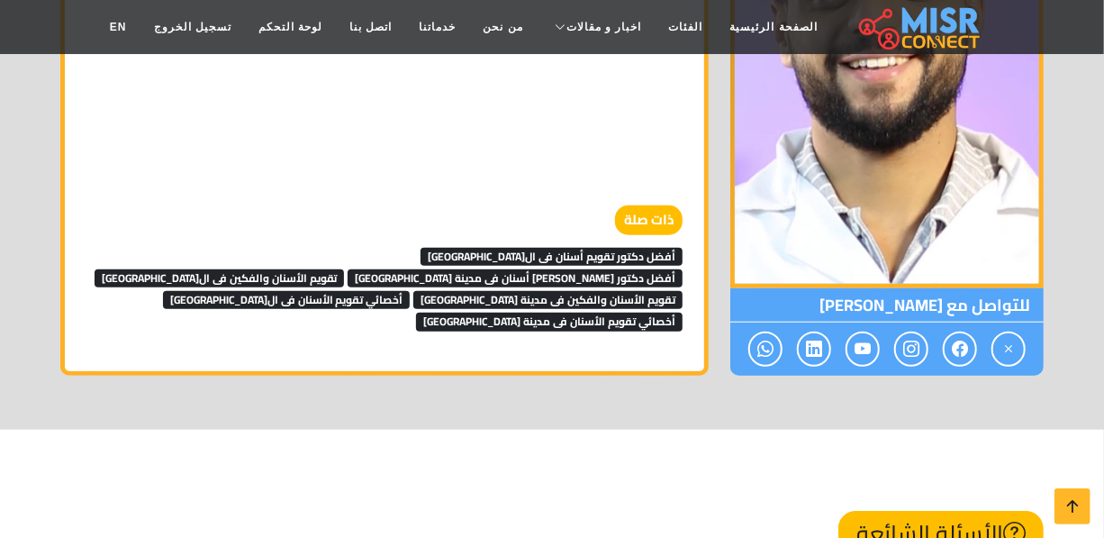
scroll to position [9572, 0]
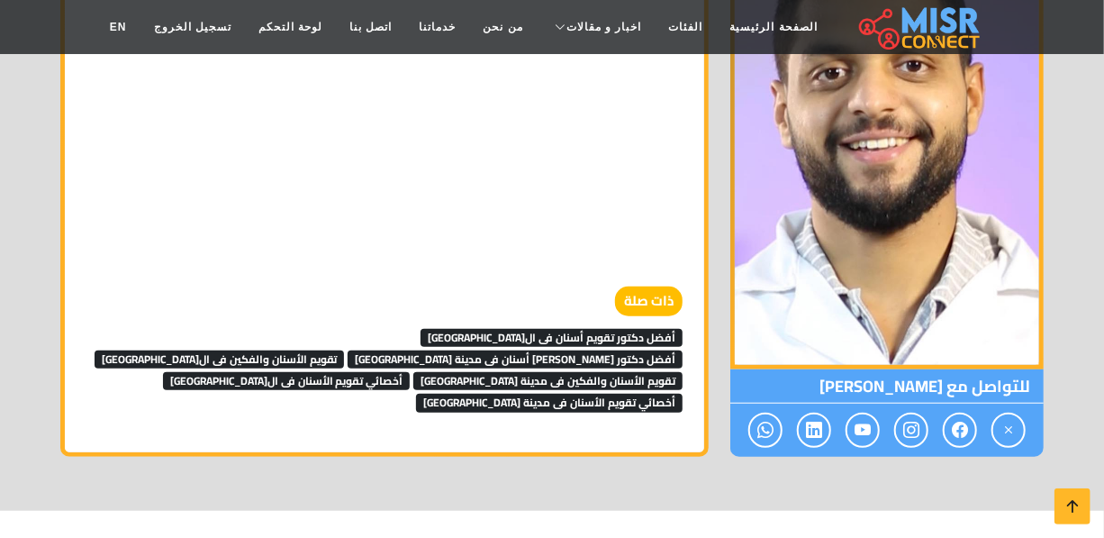
click at [544, 329] on span "أفضل دكتور تقويم أسنان فى ال[GEOGRAPHIC_DATA]" at bounding box center [552, 338] width 262 height 18
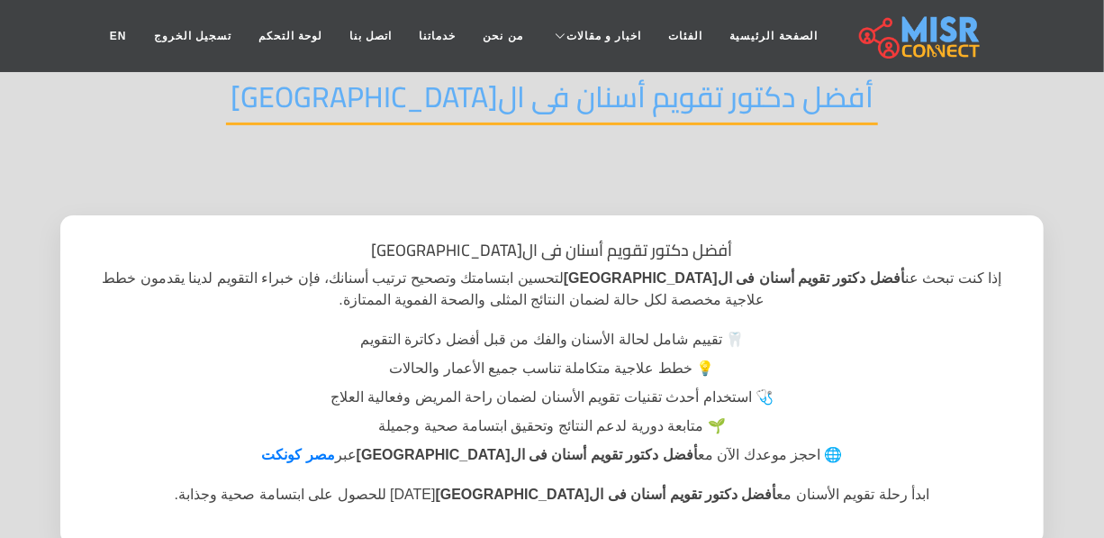
scroll to position [245, 0]
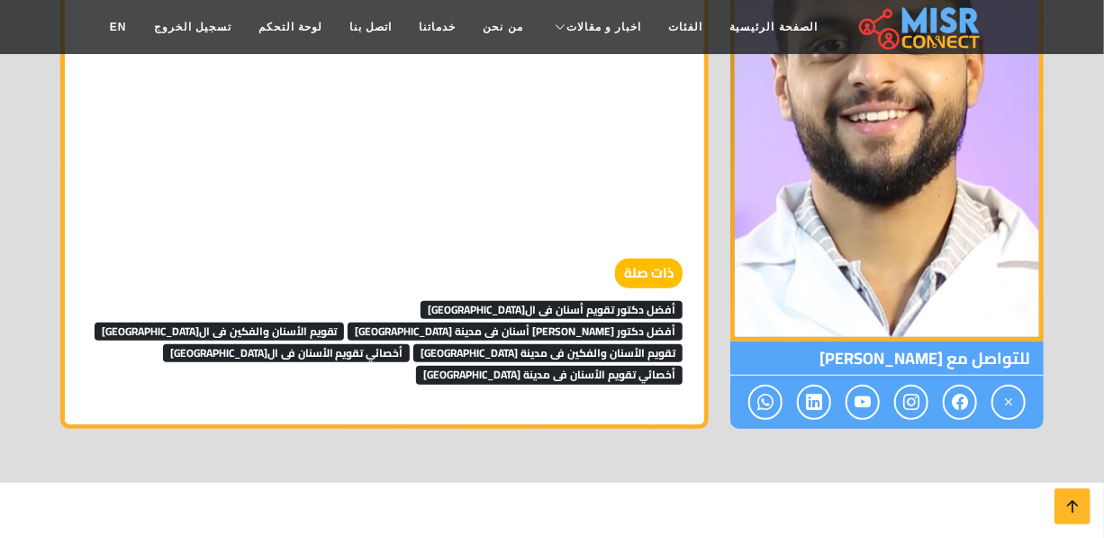
scroll to position [9600, 0]
click at [421, 322] on span "أفضل دكتور [PERSON_NAME] أسنان فى مدينة [GEOGRAPHIC_DATA]" at bounding box center [515, 331] width 335 height 18
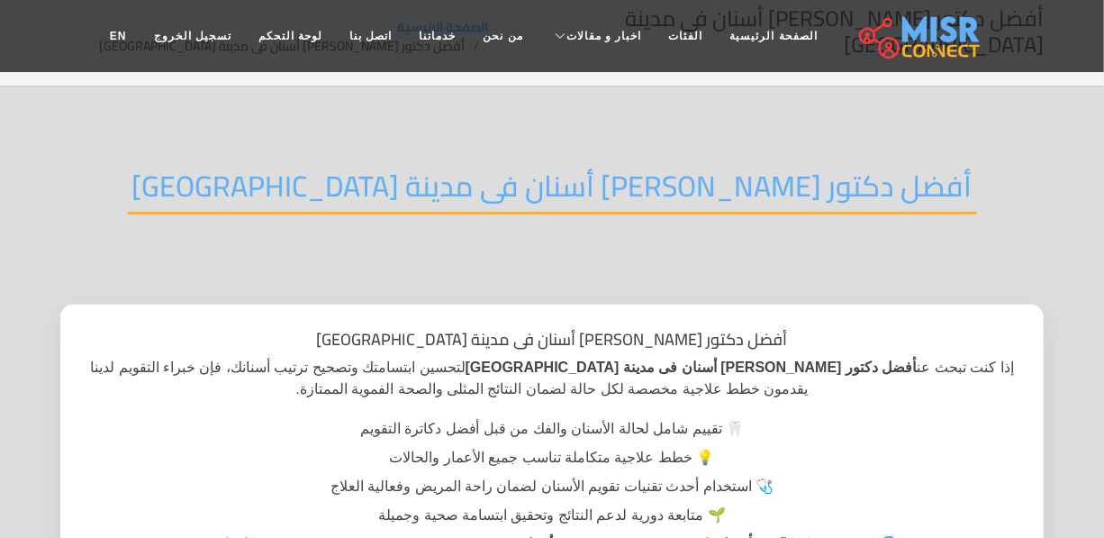
scroll to position [81, 0]
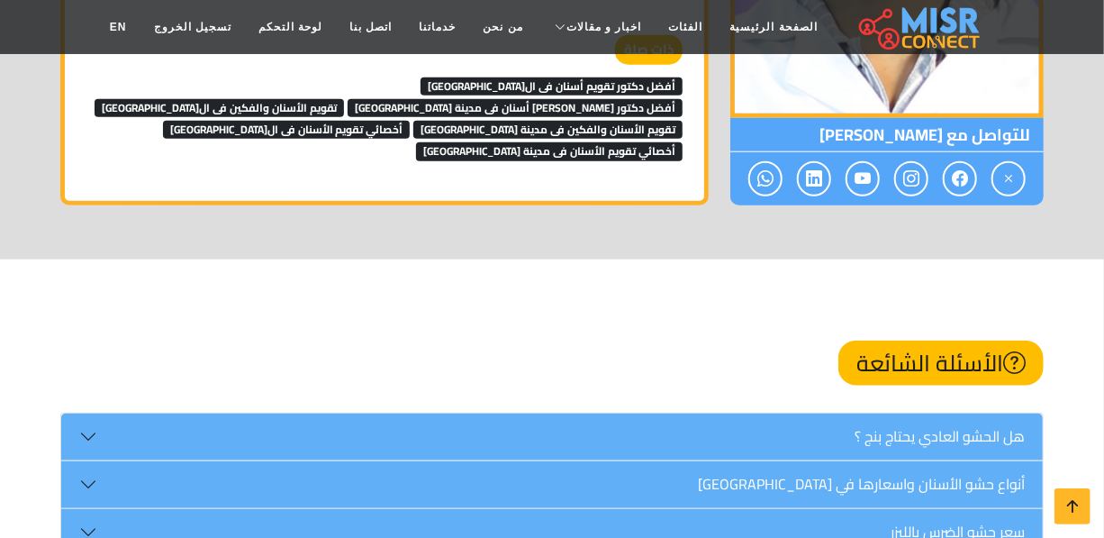
scroll to position [9577, 0]
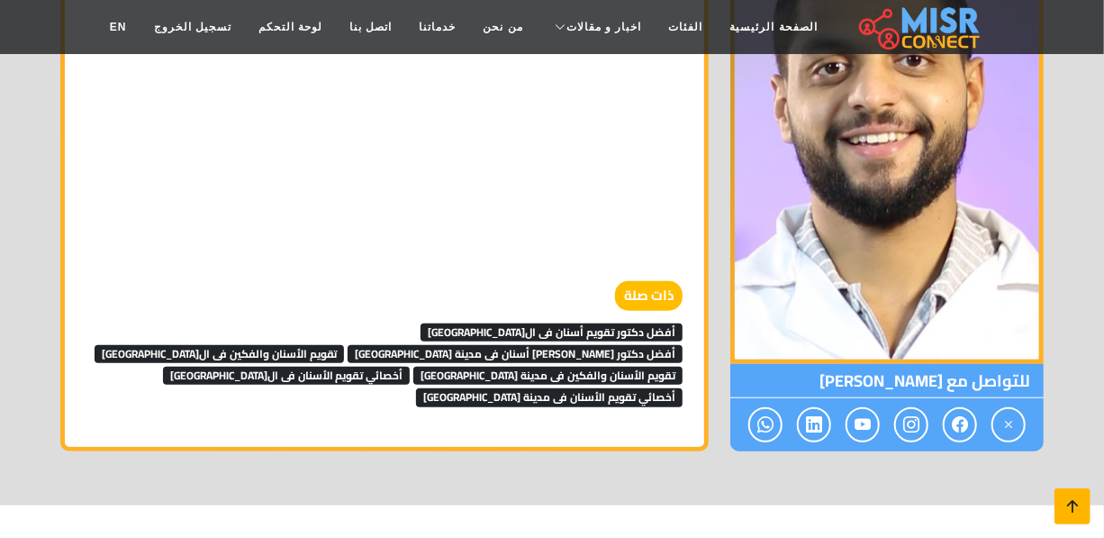
click at [1059, 488] on link at bounding box center [1072, 506] width 36 height 36
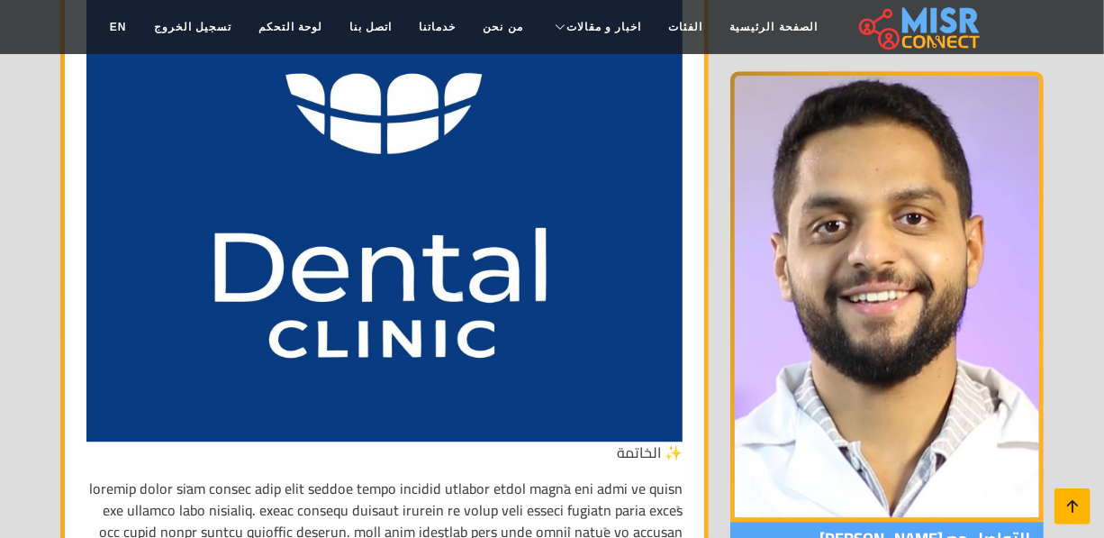
click at [1063, 495] on icon at bounding box center [1072, 505] width 25 height 25
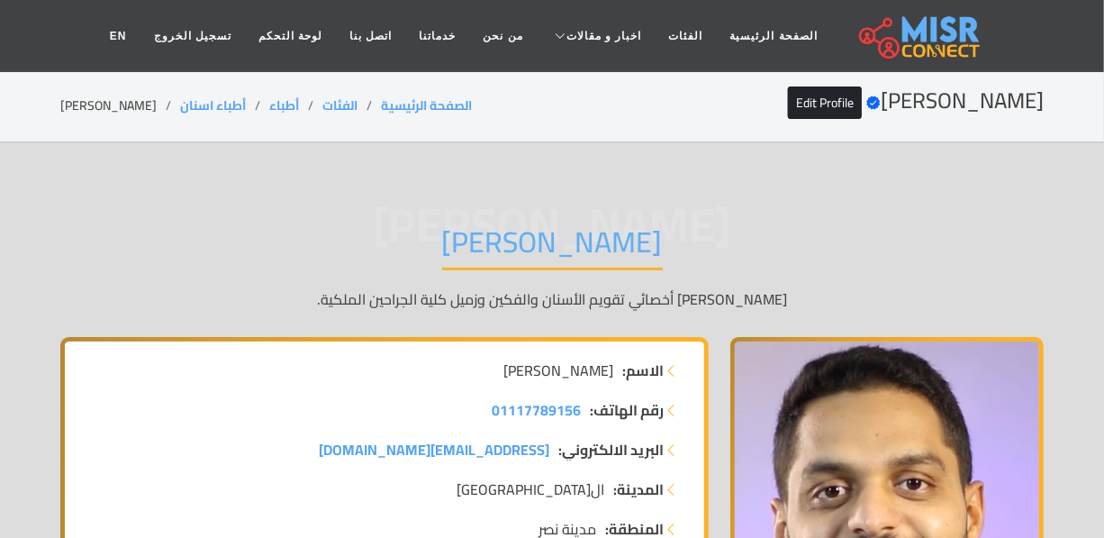
click at [117, 96] on li "[PERSON_NAME]" at bounding box center [120, 105] width 120 height 19
copy main "[PERSON_NAME]"
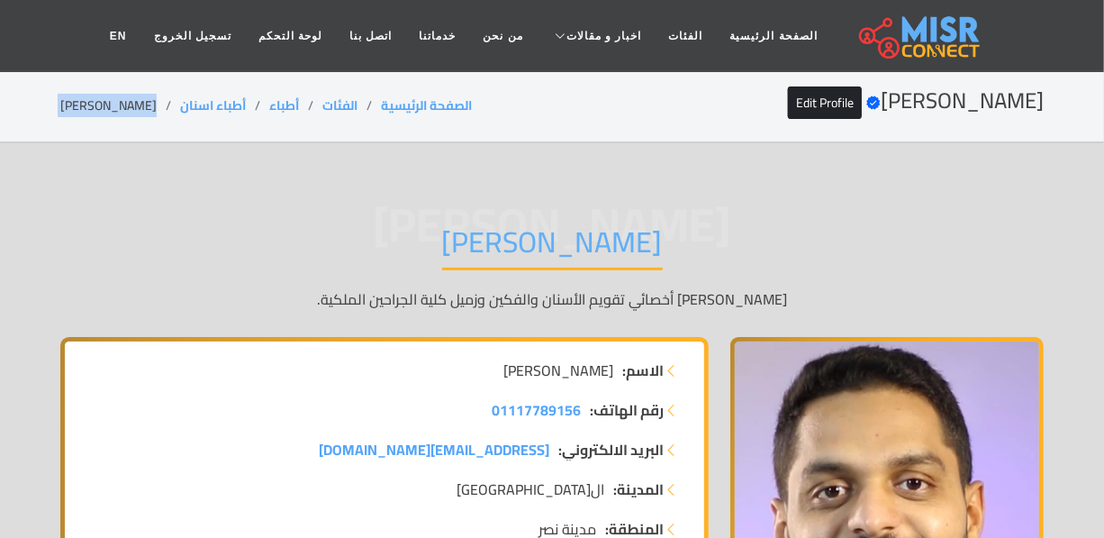
copy main "[PERSON_NAME]"
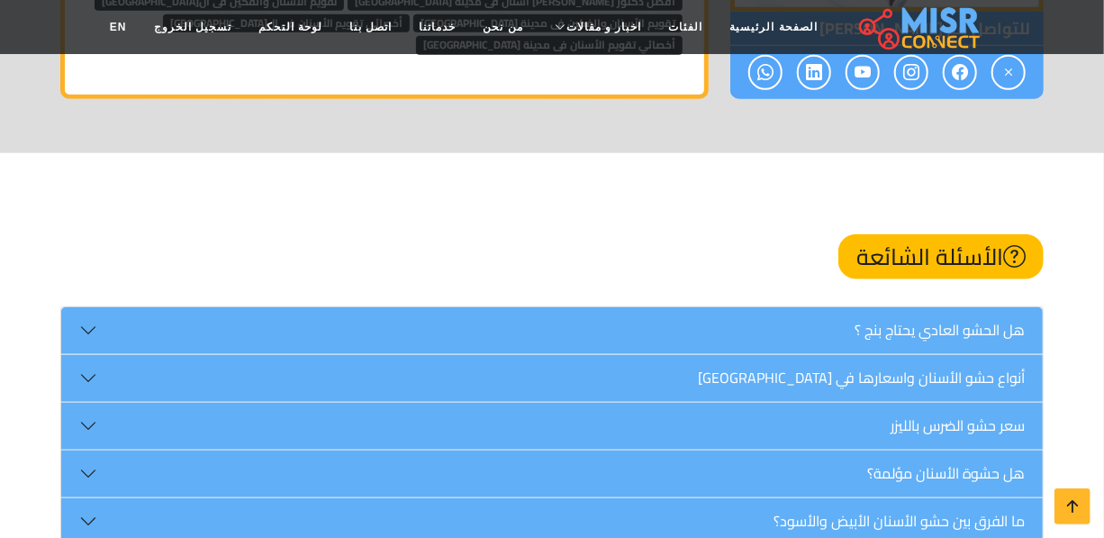
scroll to position [9664, 0]
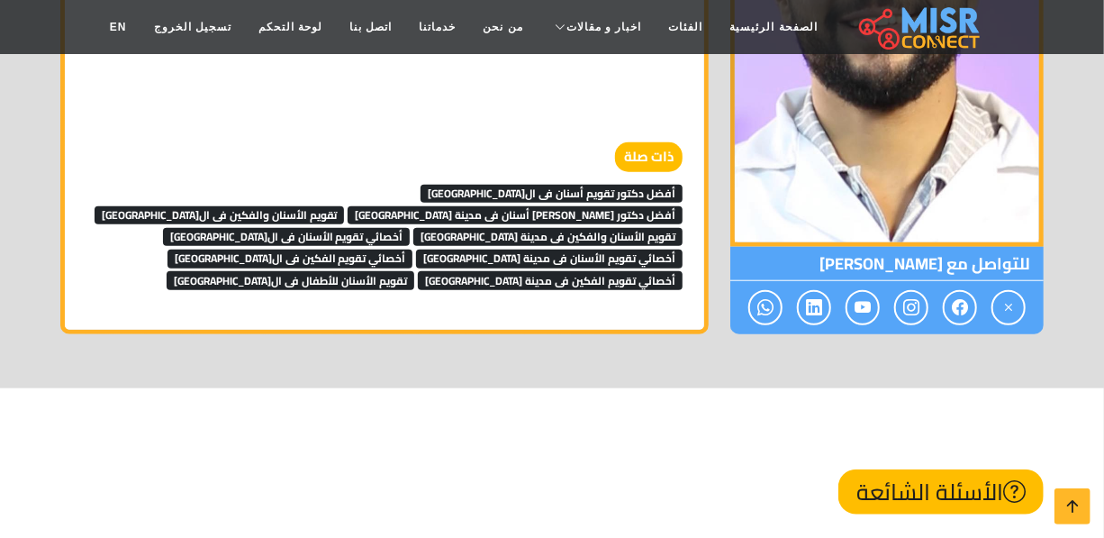
scroll to position [9835, 0]
